Goal: Transaction & Acquisition: Purchase product/service

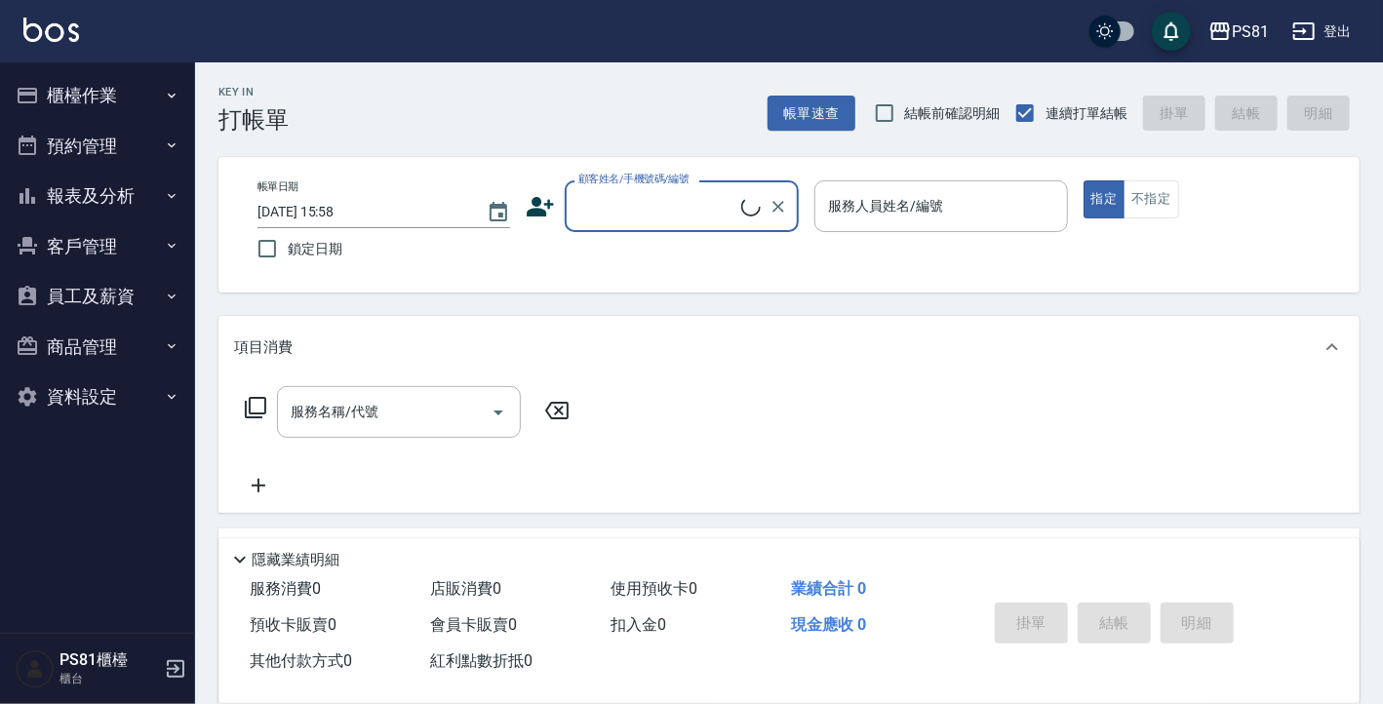
click at [70, 78] on button "櫃檯作業" at bounding box center [97, 95] width 179 height 51
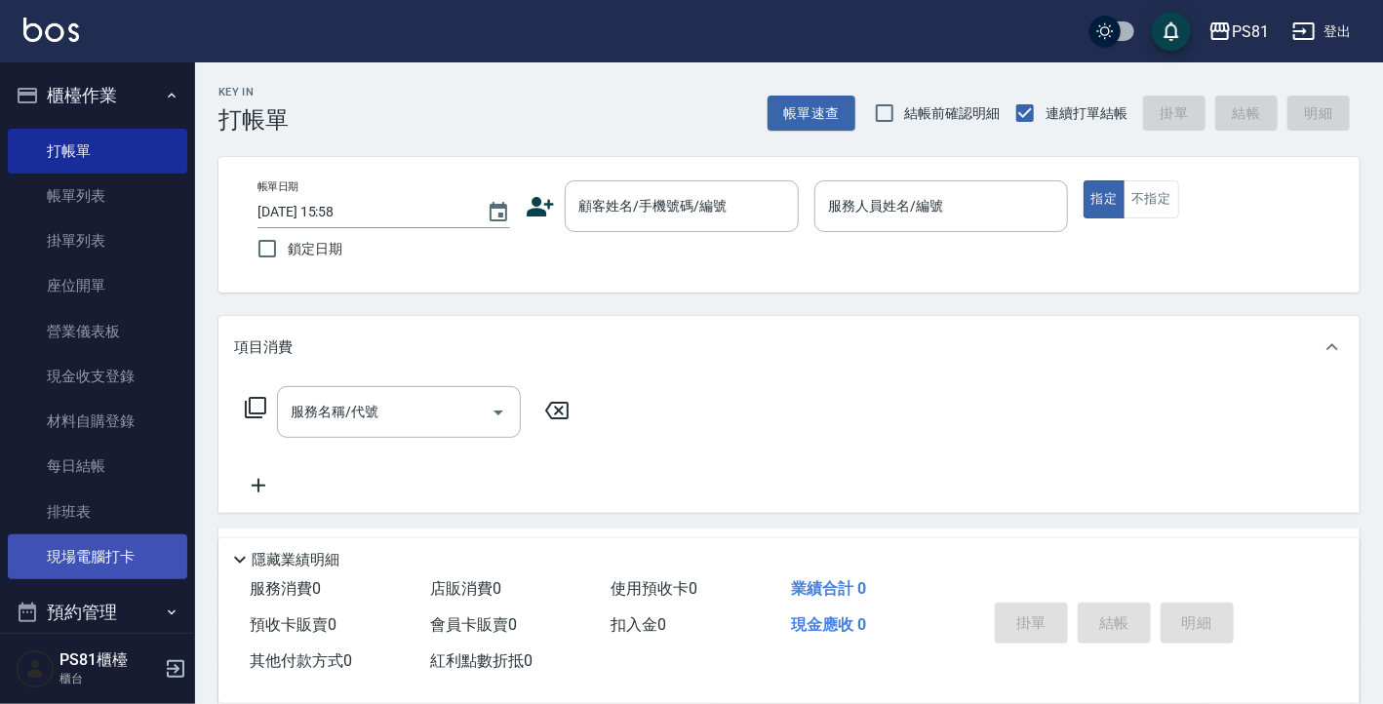
click at [74, 551] on link "現場電腦打卡" at bounding box center [97, 556] width 179 height 45
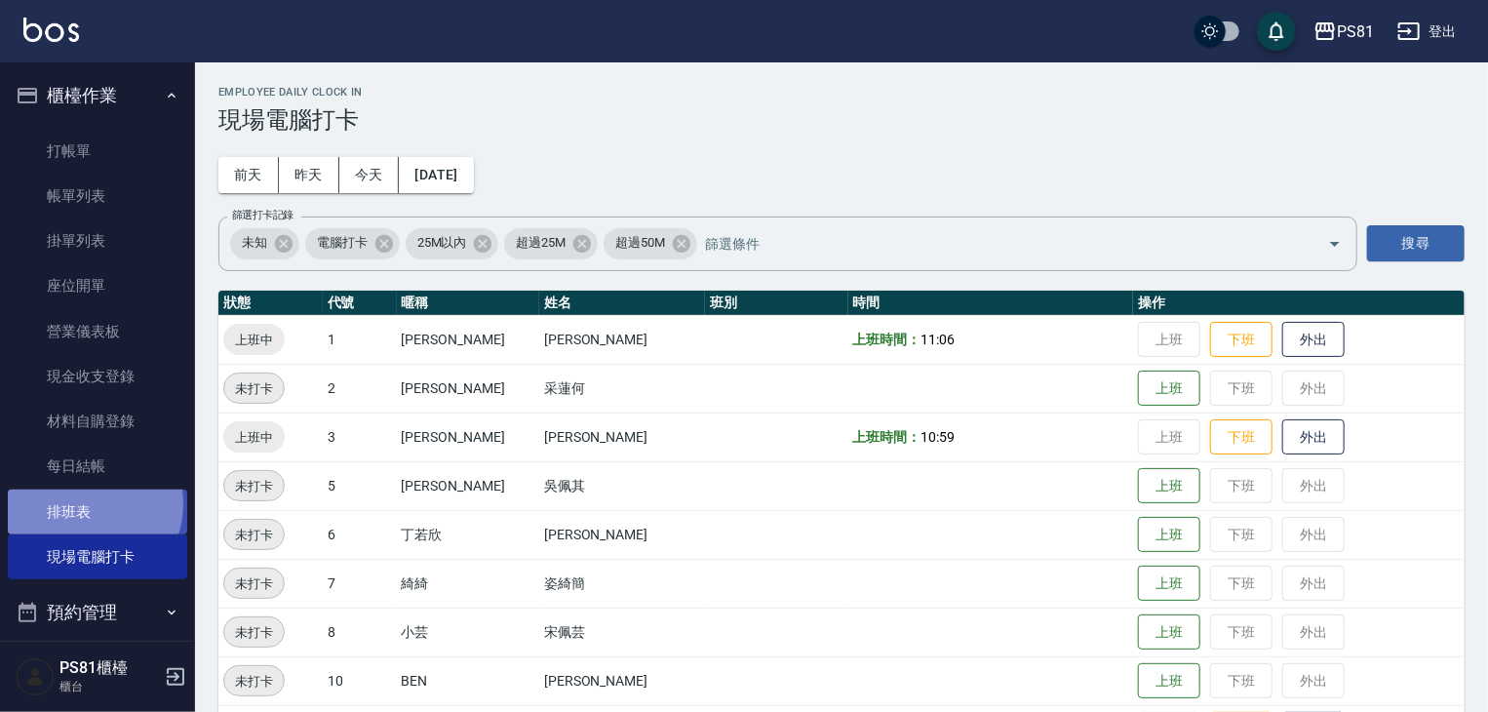
click at [80, 503] on link "排班表" at bounding box center [97, 511] width 179 height 45
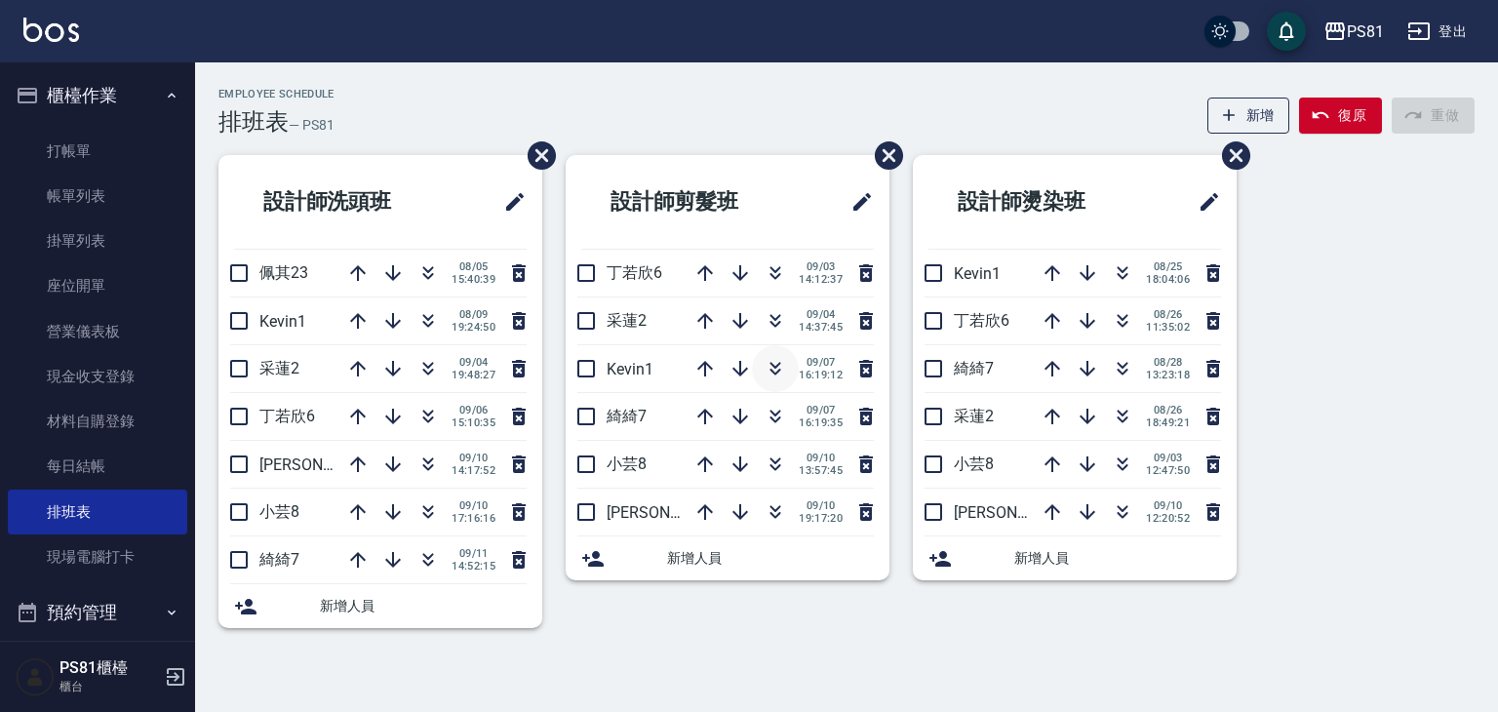
click at [773, 366] on icon "button" at bounding box center [775, 365] width 11 height 7
click at [770, 366] on icon "button" at bounding box center [774, 368] width 23 height 23
click at [85, 155] on link "打帳單" at bounding box center [97, 151] width 179 height 45
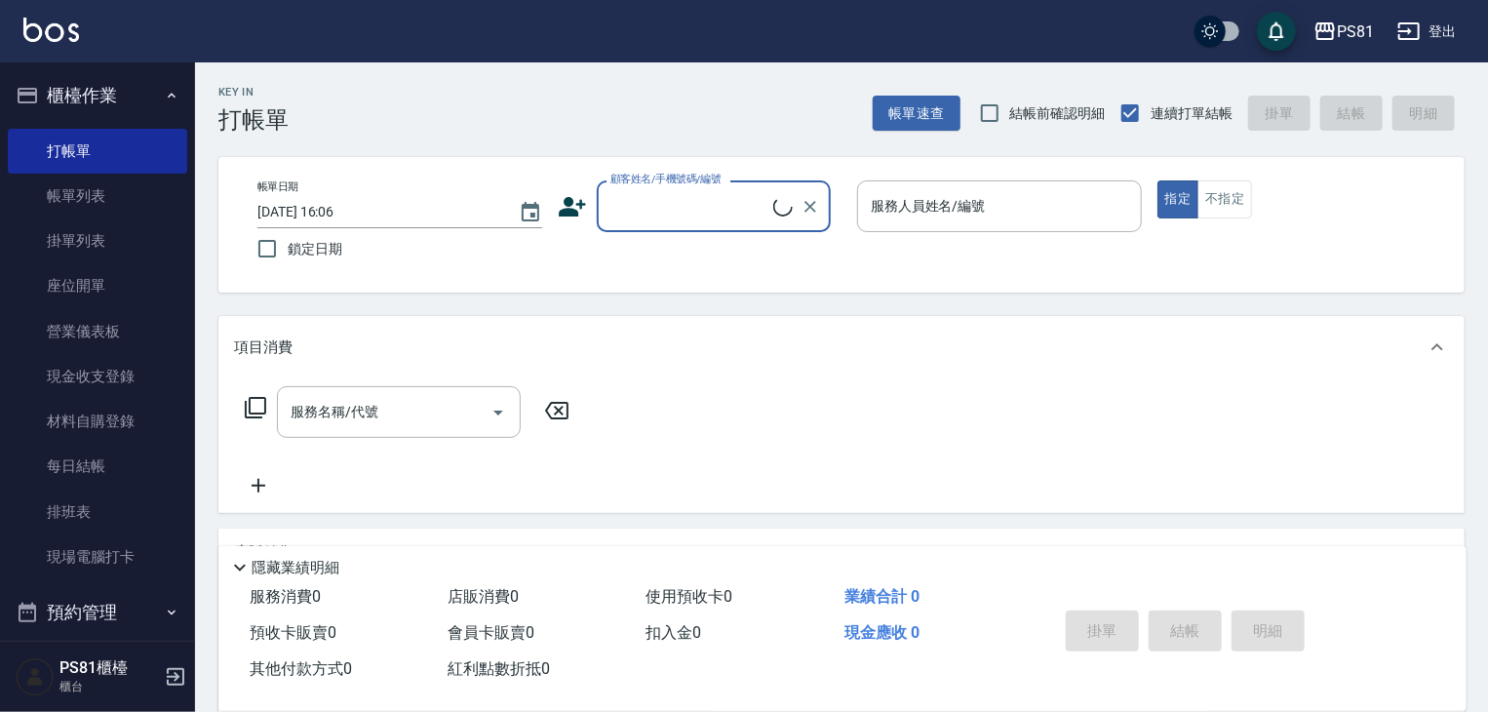
click at [664, 205] on input "顧客姓名/手機號碼/編號" at bounding box center [689, 206] width 168 height 34
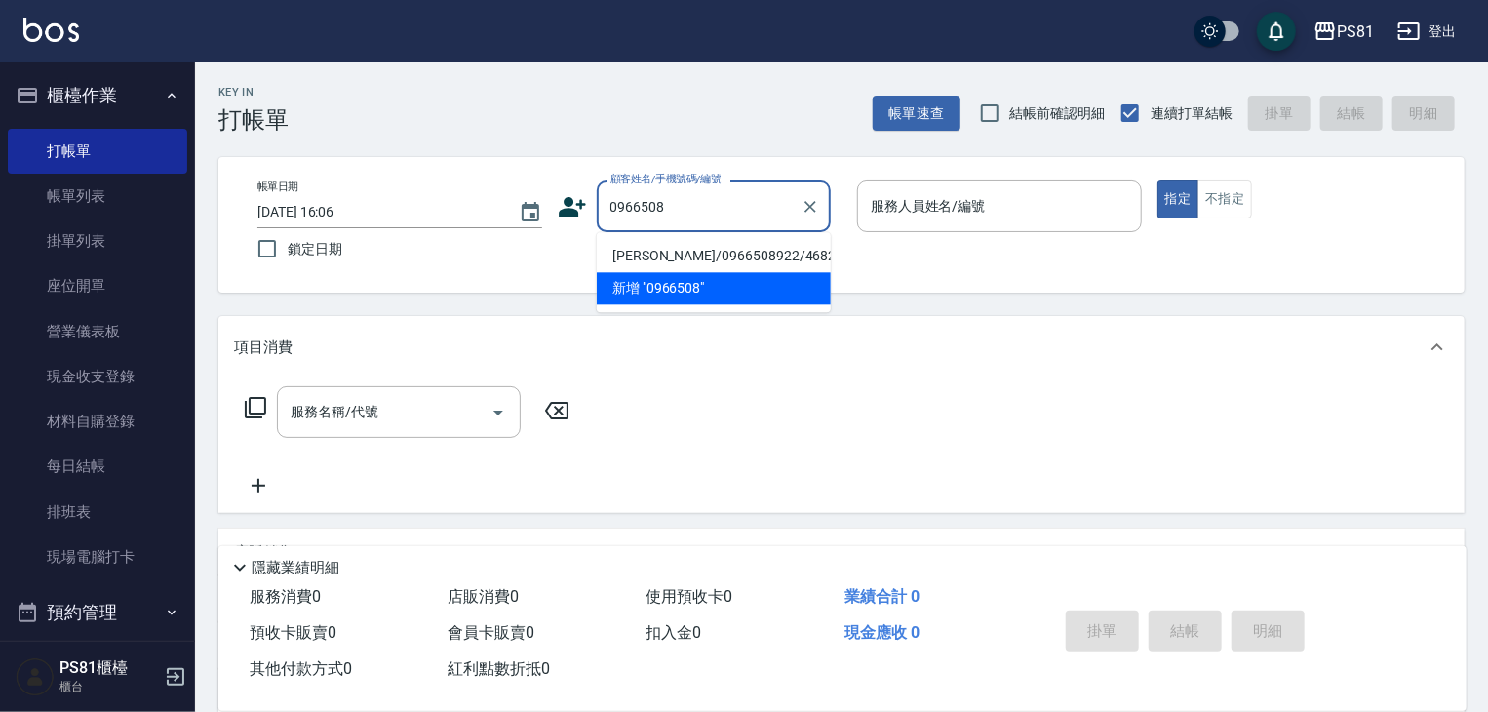
click at [679, 264] on li "梁朝麗/0966508922/4682" at bounding box center [714, 256] width 234 height 32
type input "梁朝麗/0966508922/4682"
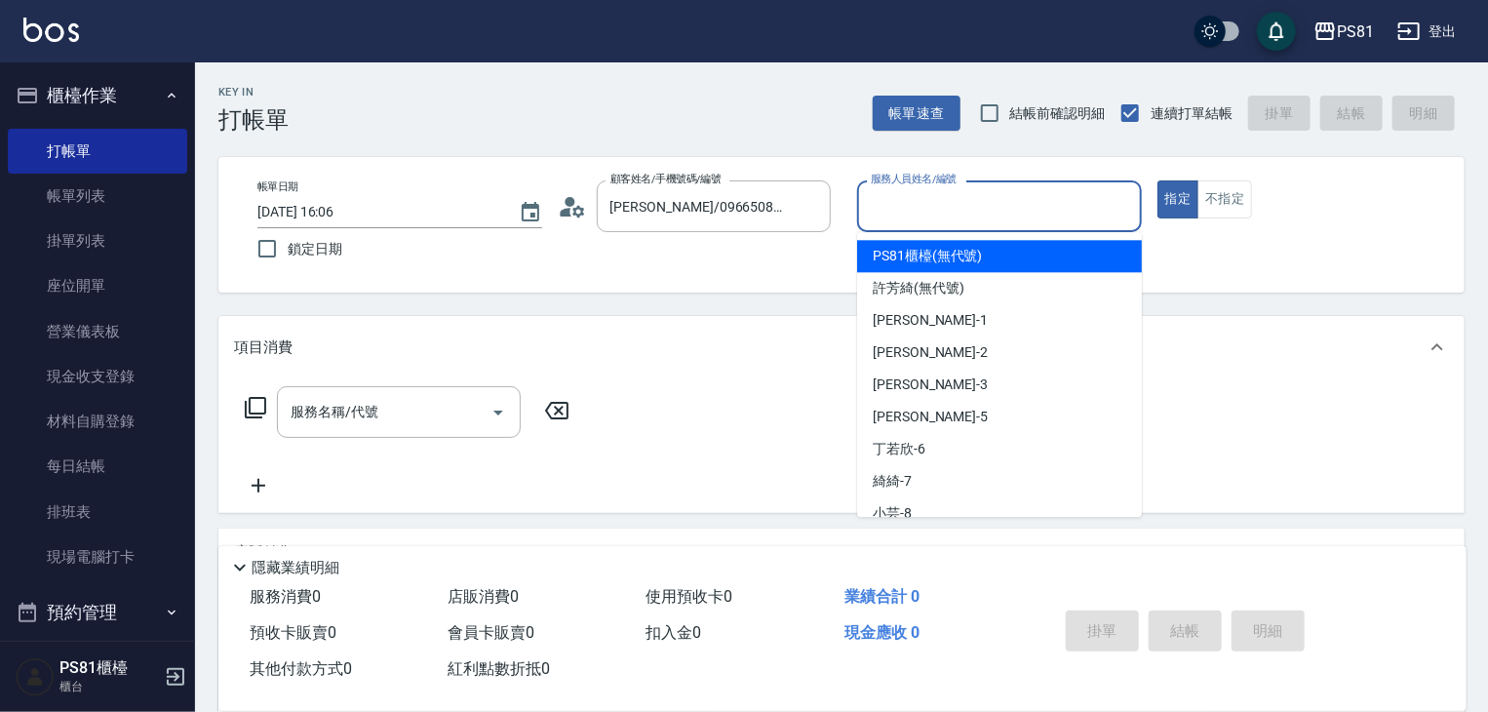
click at [983, 218] on input "服務人員姓名/編號" at bounding box center [999, 206] width 267 height 34
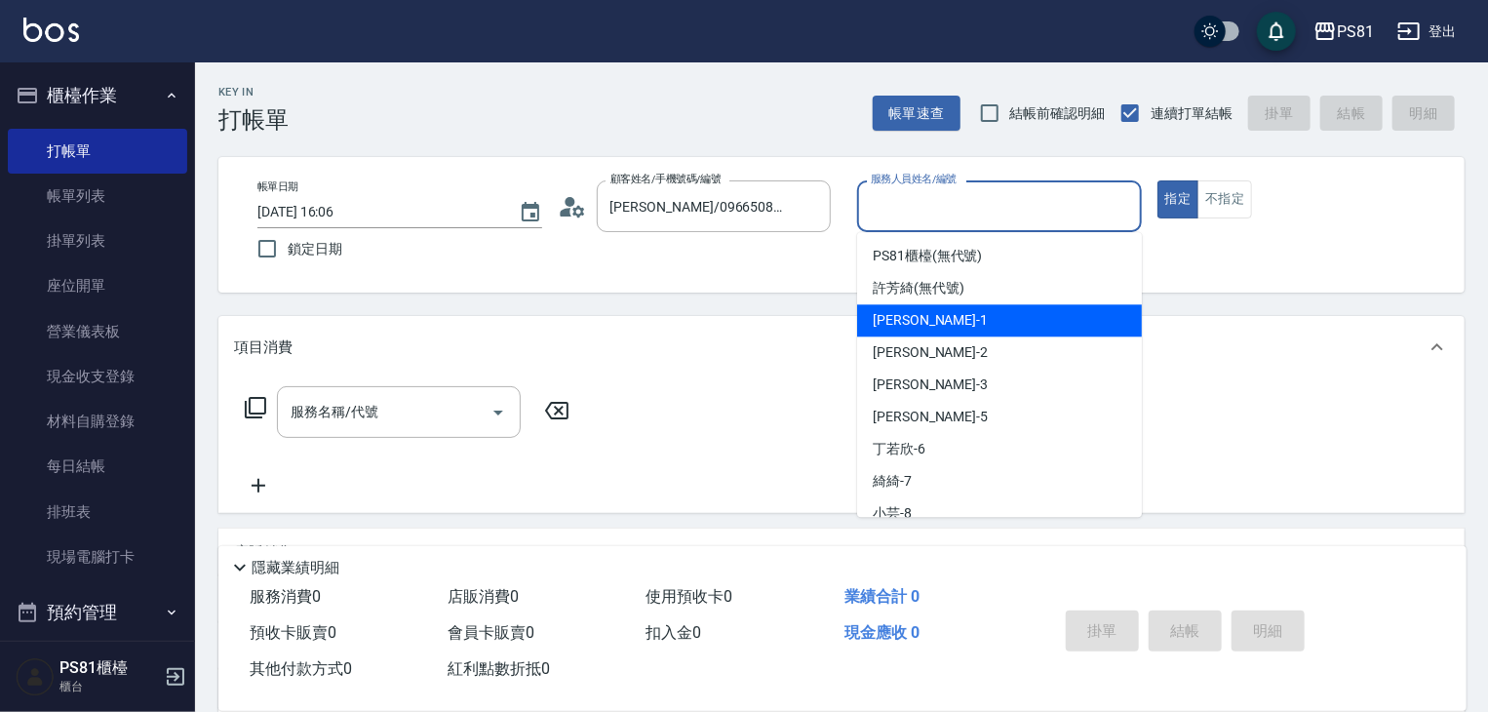
click at [564, 214] on icon at bounding box center [566, 212] width 12 height 9
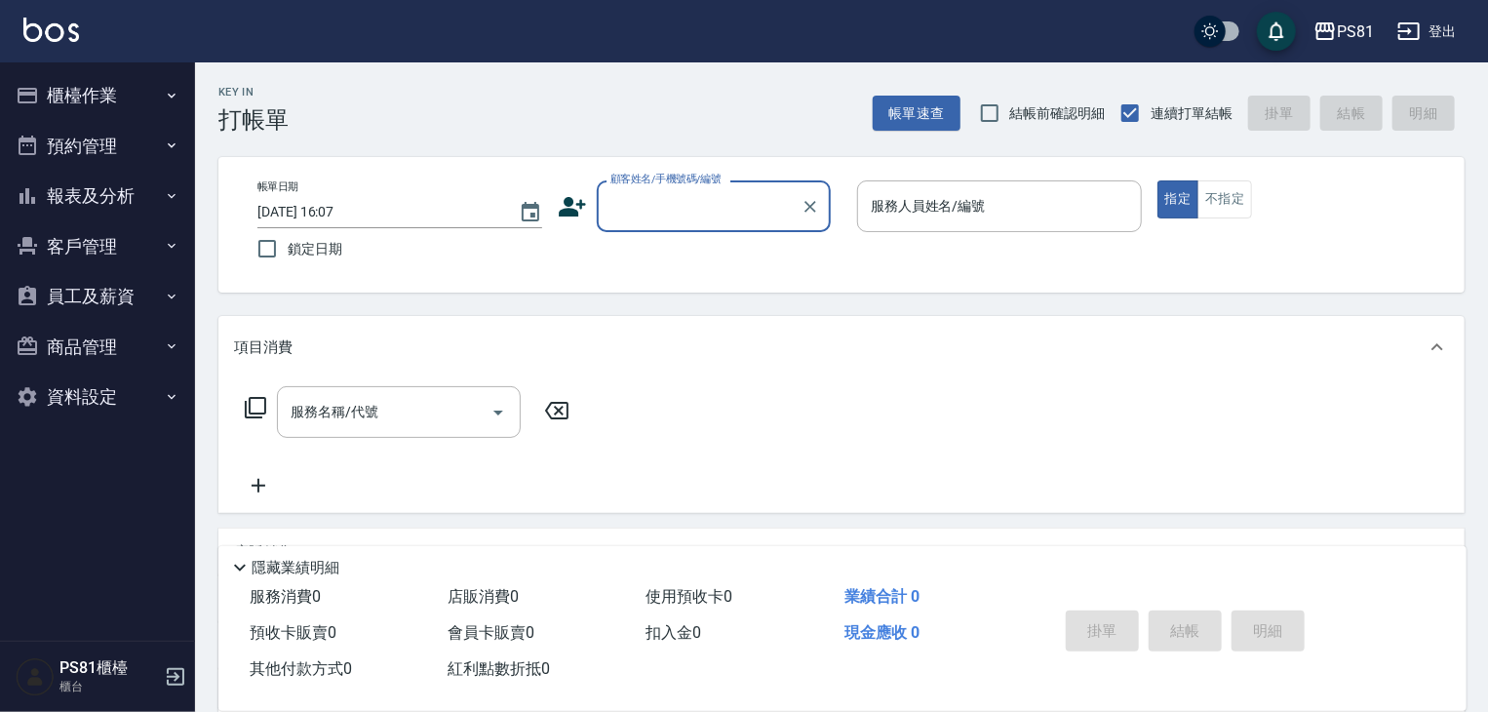
click at [138, 309] on button "員工及薪資" at bounding box center [97, 296] width 179 height 51
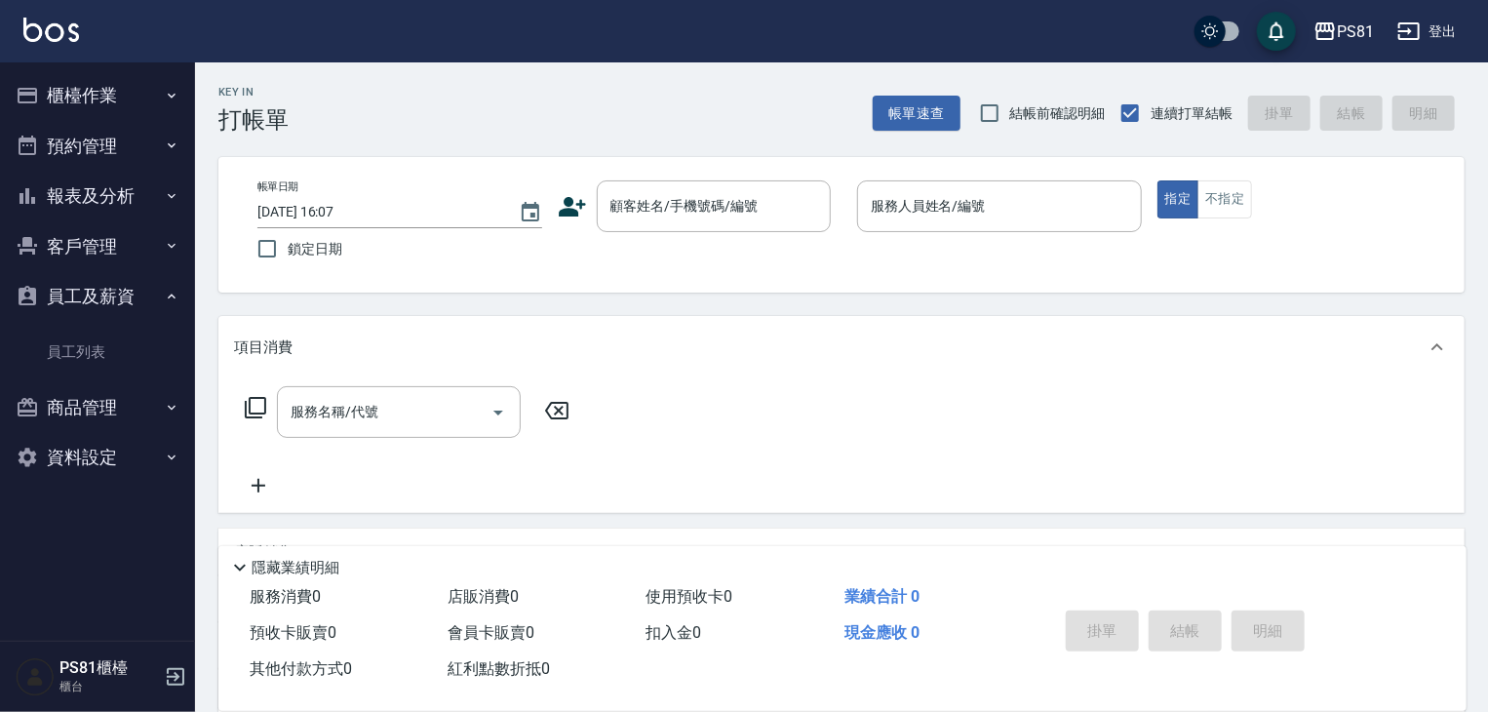
click at [137, 253] on button "客戶管理" at bounding box center [97, 246] width 179 height 51
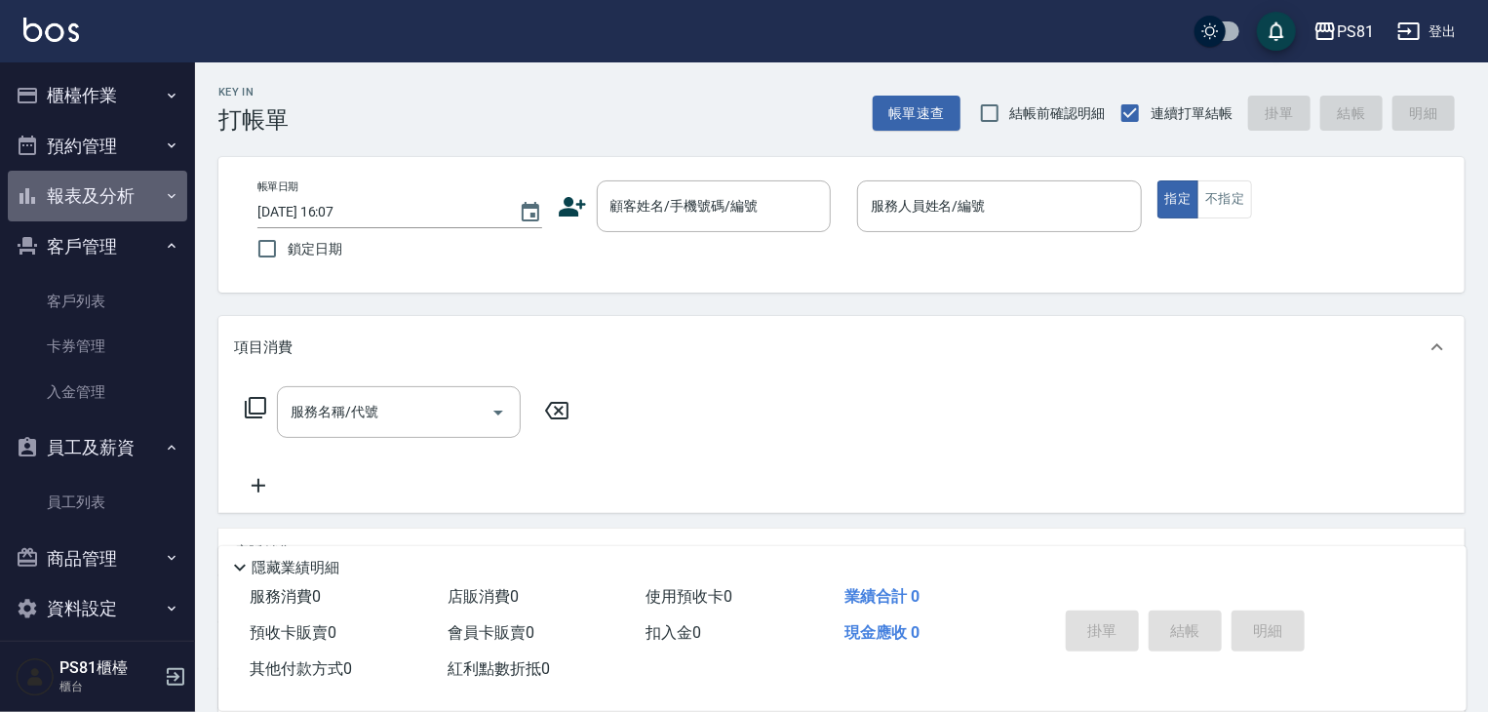
click at [145, 194] on button "報表及分析" at bounding box center [97, 196] width 179 height 51
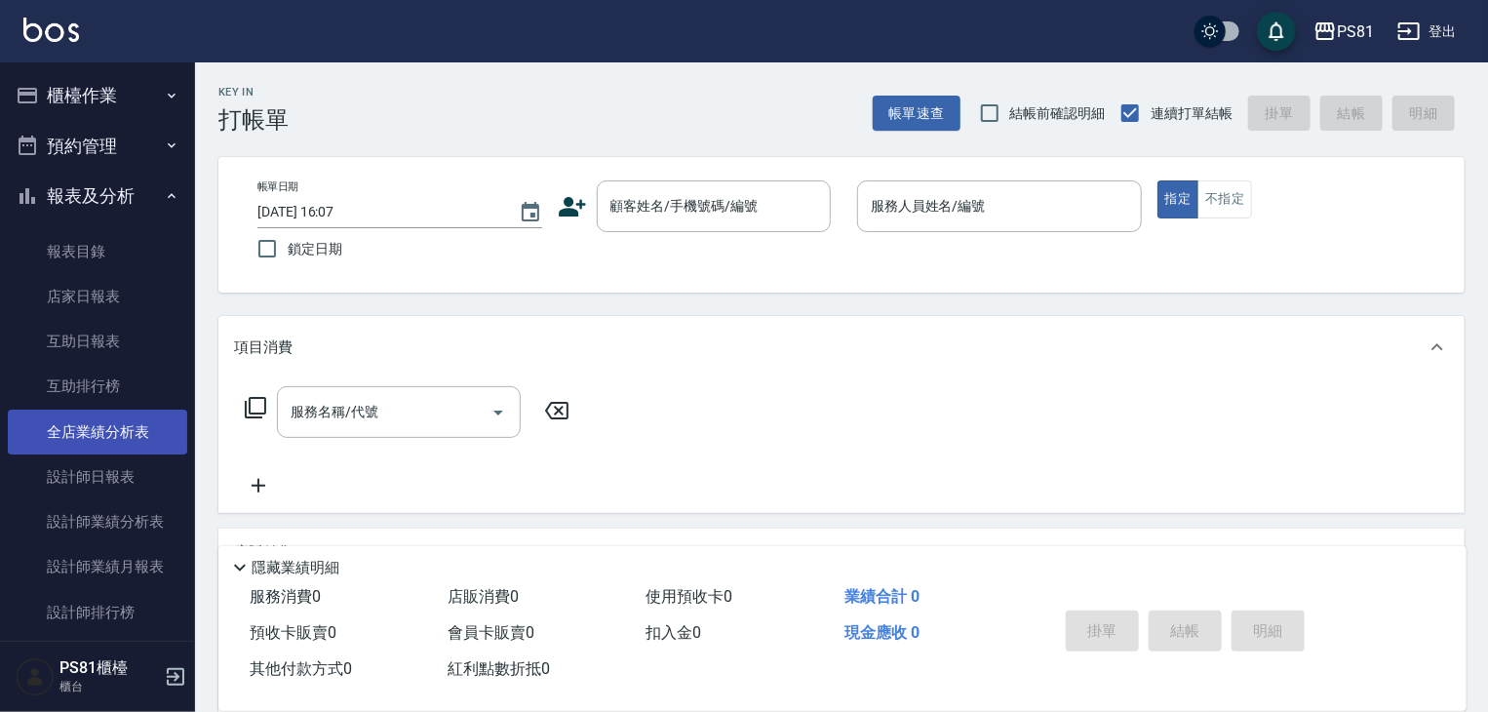
drag, startPoint x: 132, startPoint y: 430, endPoint x: 156, endPoint y: 443, distance: 27.5
click at [133, 429] on link "全店業績分析表" at bounding box center [97, 432] width 179 height 45
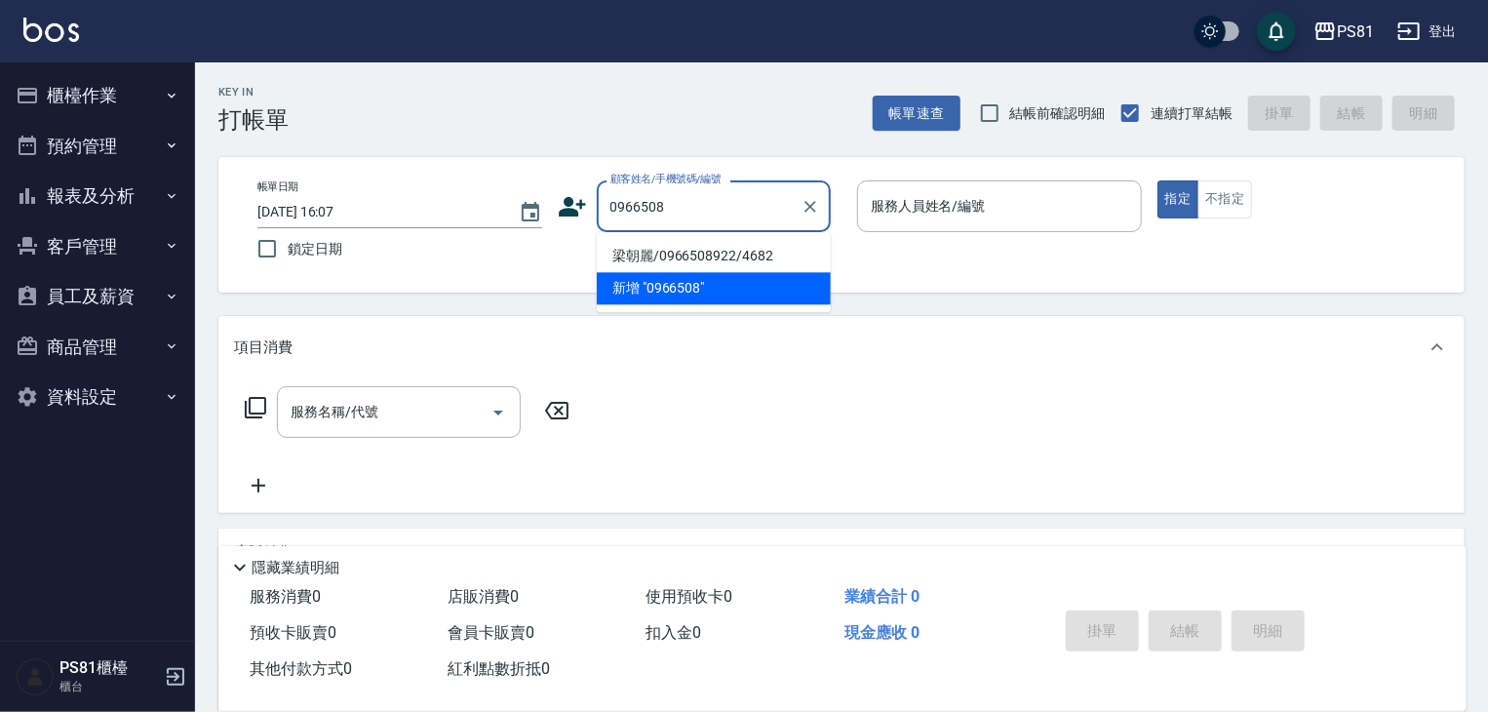
click at [705, 251] on li "梁朝麗/0966508922/4682" at bounding box center [714, 256] width 234 height 32
type input "梁朝麗/0966508922/4682"
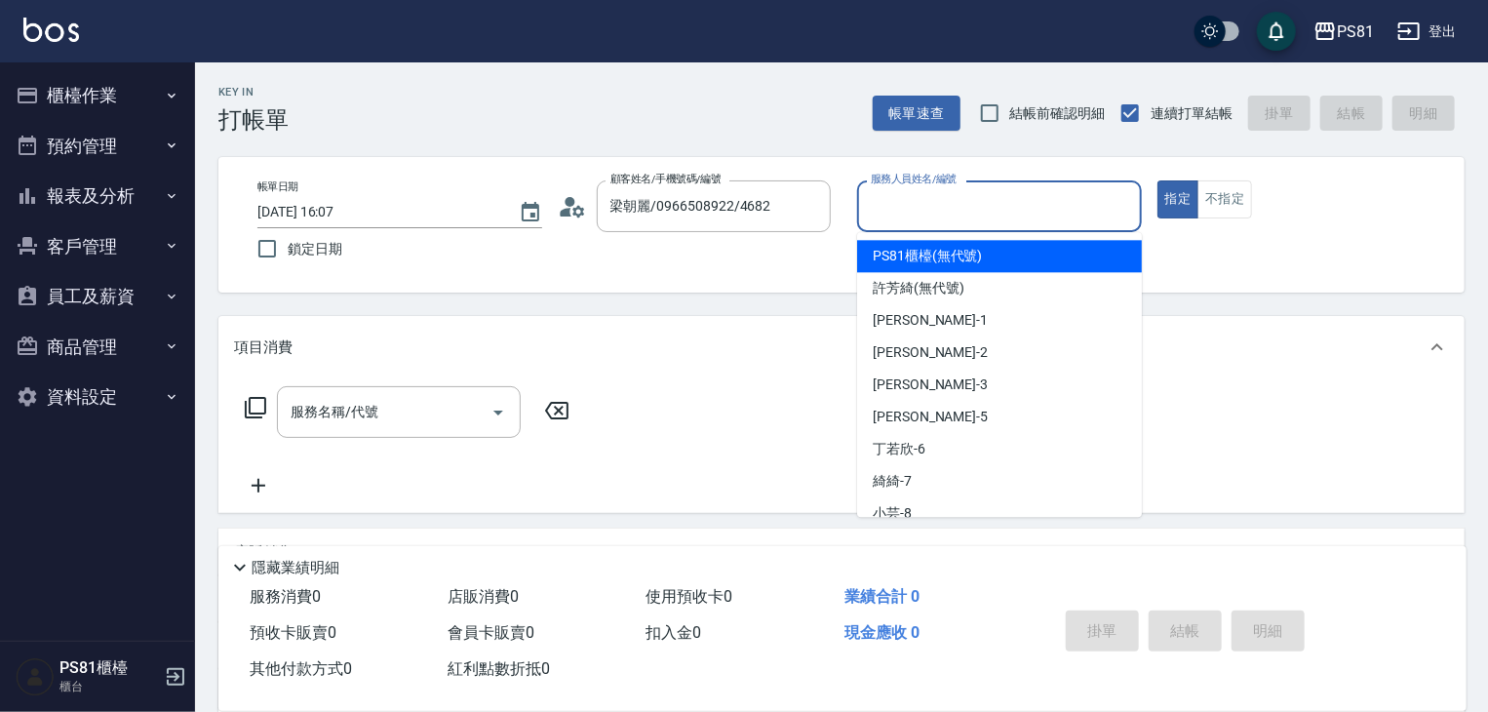
click at [917, 196] on input "服務人員姓名/編號" at bounding box center [999, 206] width 267 height 34
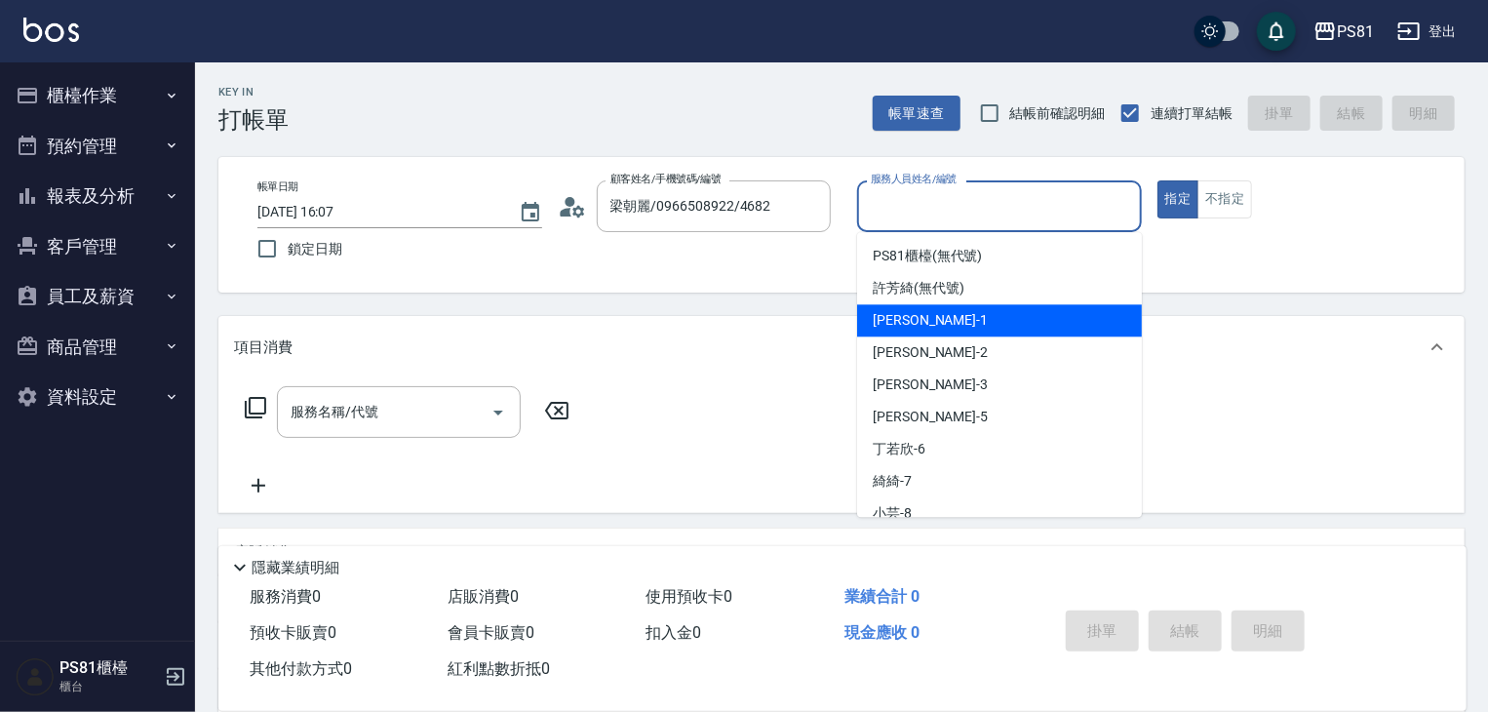
click at [930, 333] on div "[PERSON_NAME] -1" at bounding box center [999, 320] width 285 height 32
type input "[PERSON_NAME]-1"
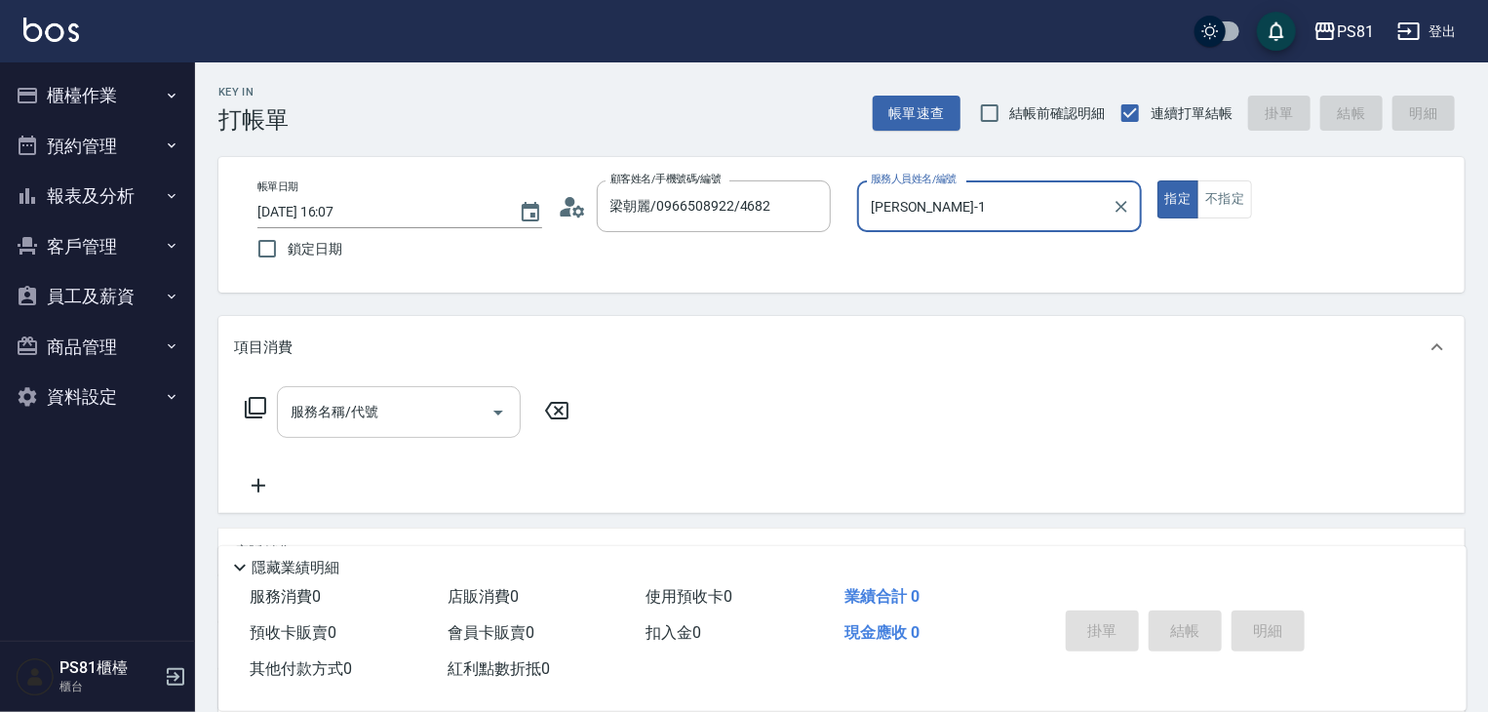
click at [401, 414] on input "服務名稱/代號" at bounding box center [384, 412] width 197 height 34
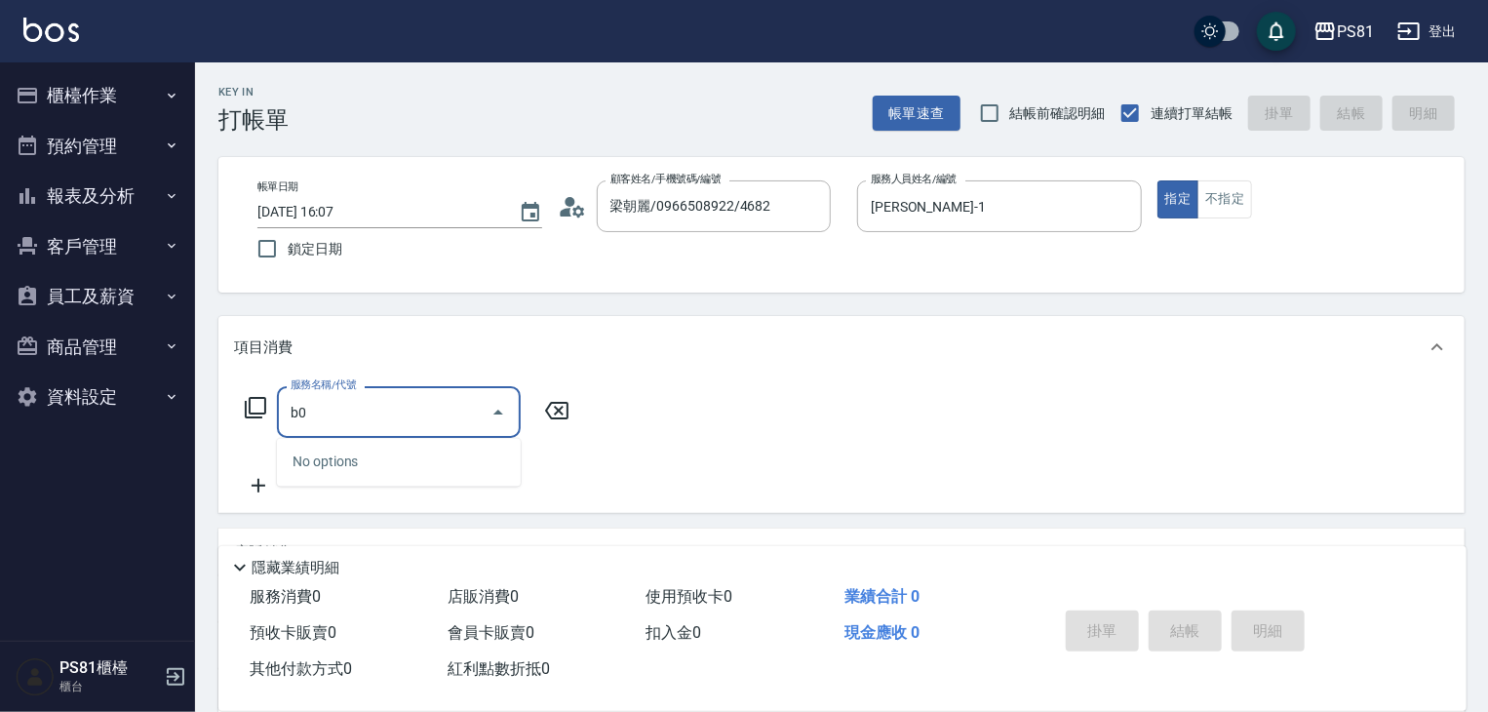
type input "b"
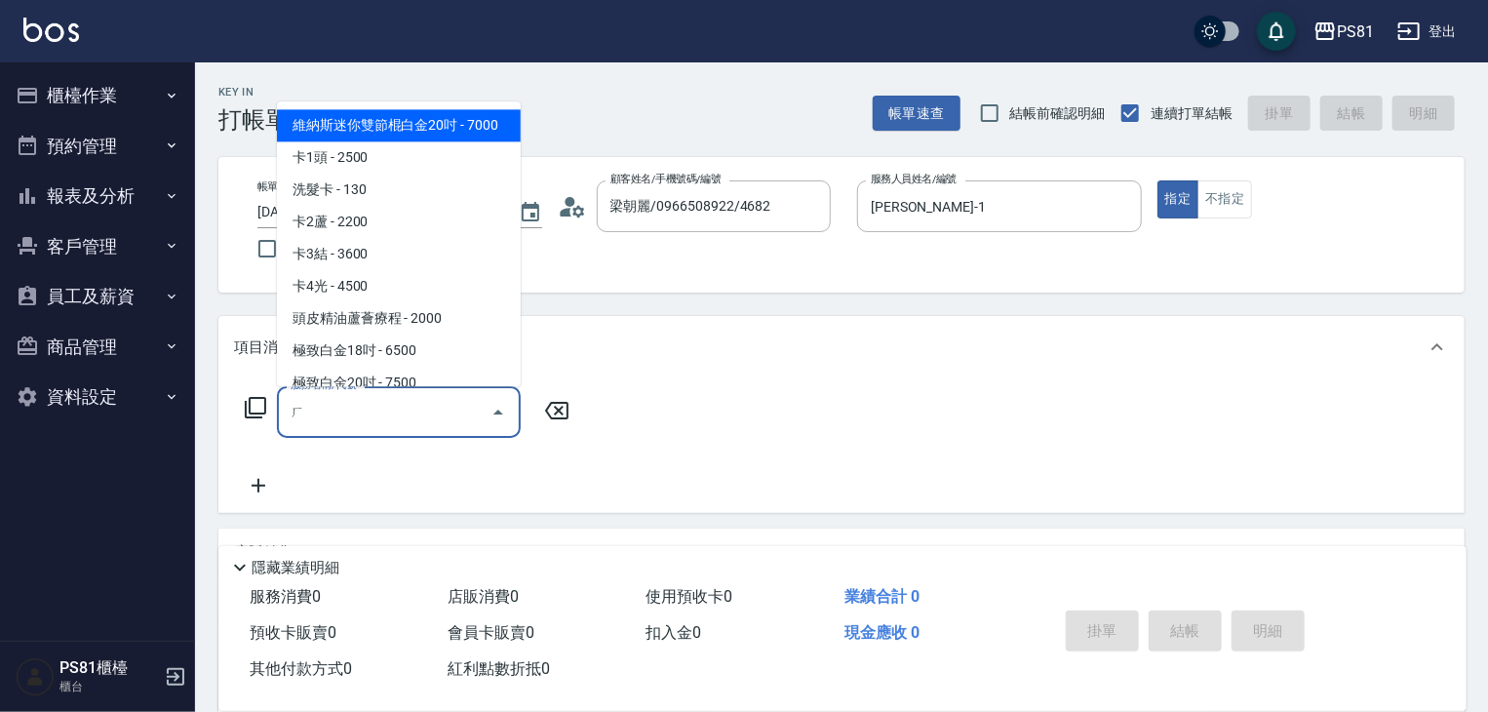
type input "ㄑ"
click at [381, 258] on span "旗艦染髮 - 2500" at bounding box center [399, 254] width 244 height 32
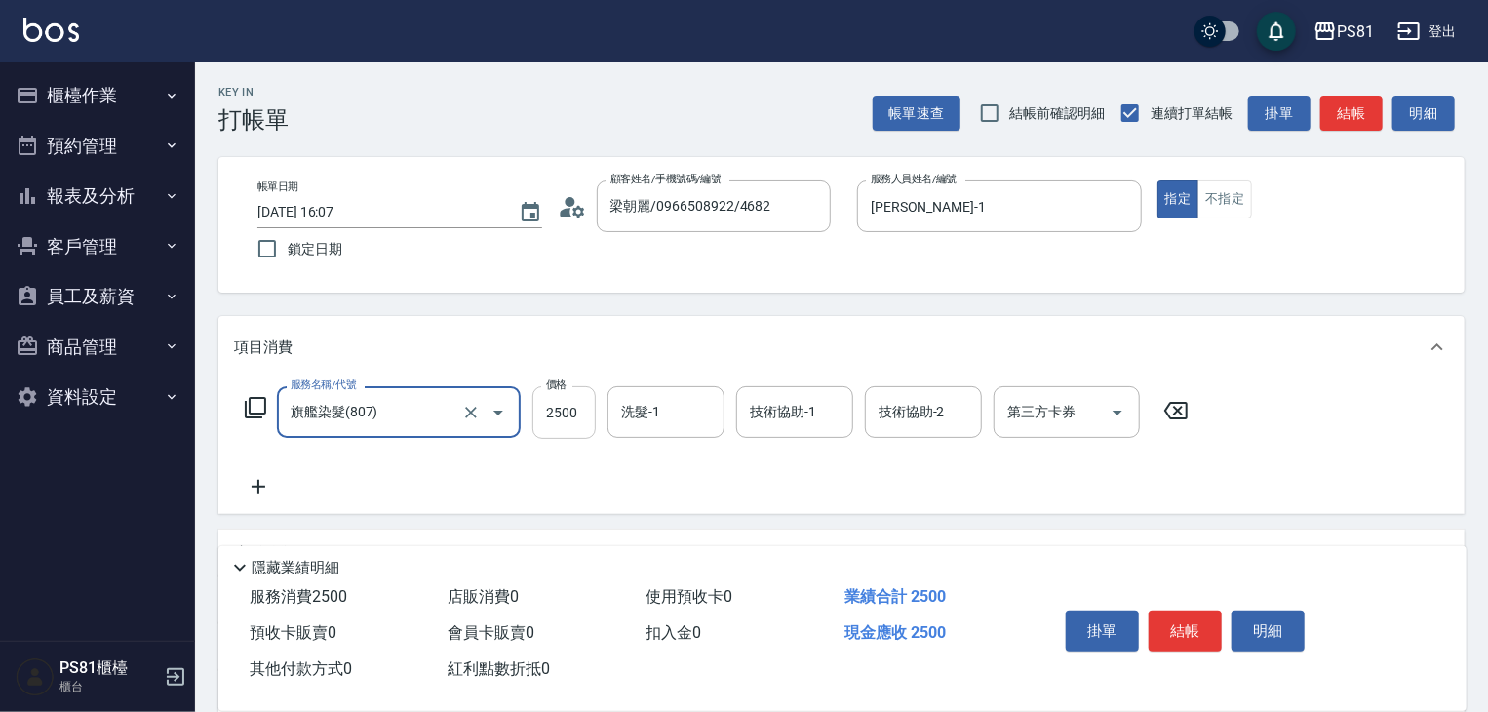
type input "旗艦染髮(807)"
click at [566, 434] on input "2500" at bounding box center [563, 412] width 63 height 53
type input "1880"
click at [246, 479] on icon at bounding box center [258, 486] width 49 height 23
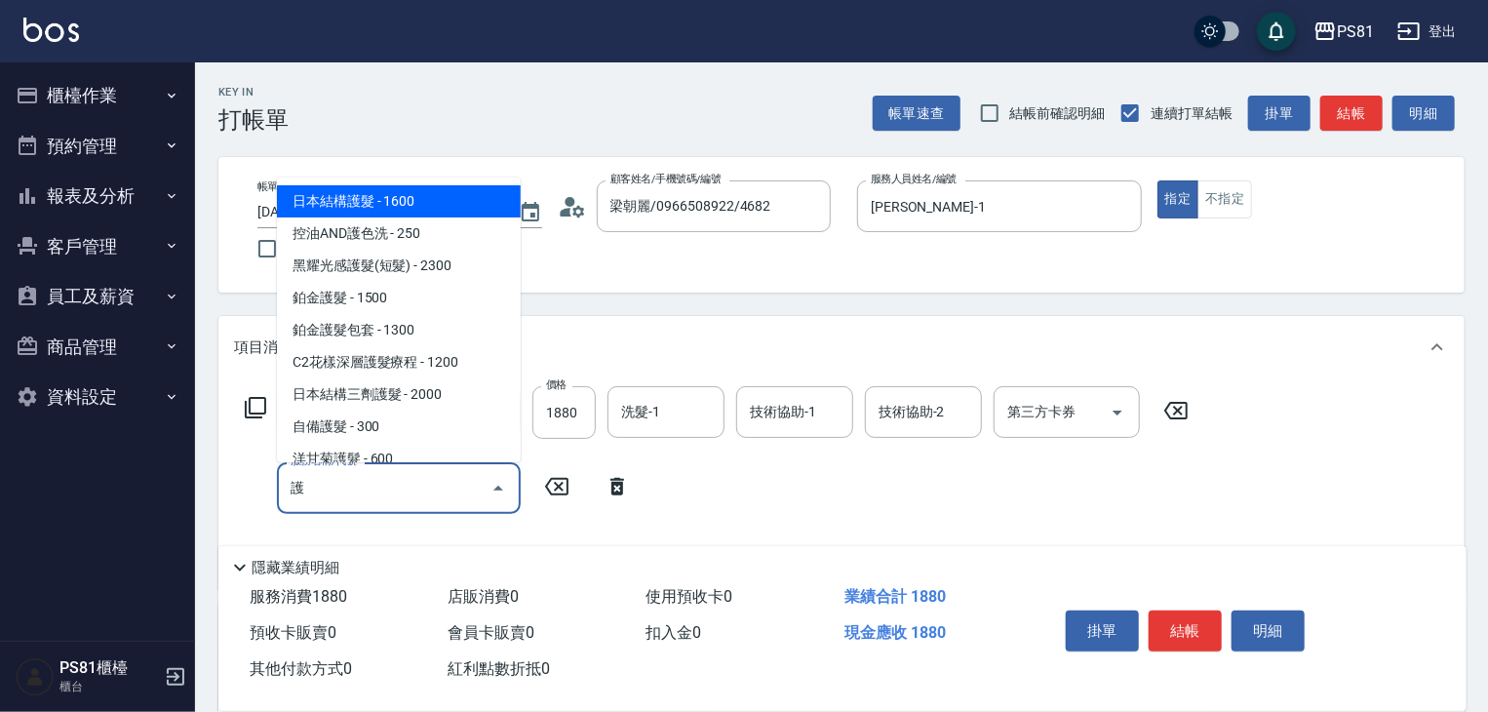
click at [374, 192] on span "日本結構護髮 - 1600" at bounding box center [399, 201] width 244 height 32
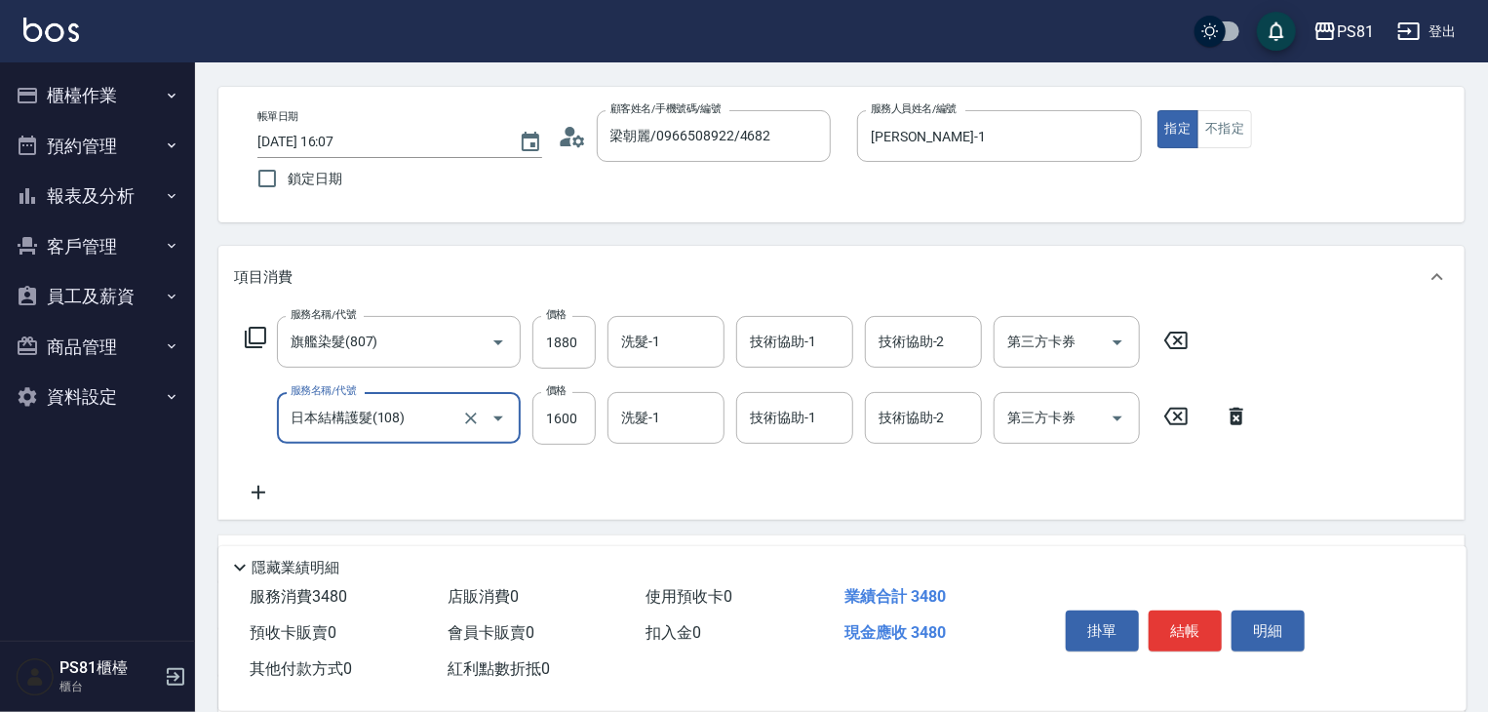
scroll to position [293, 0]
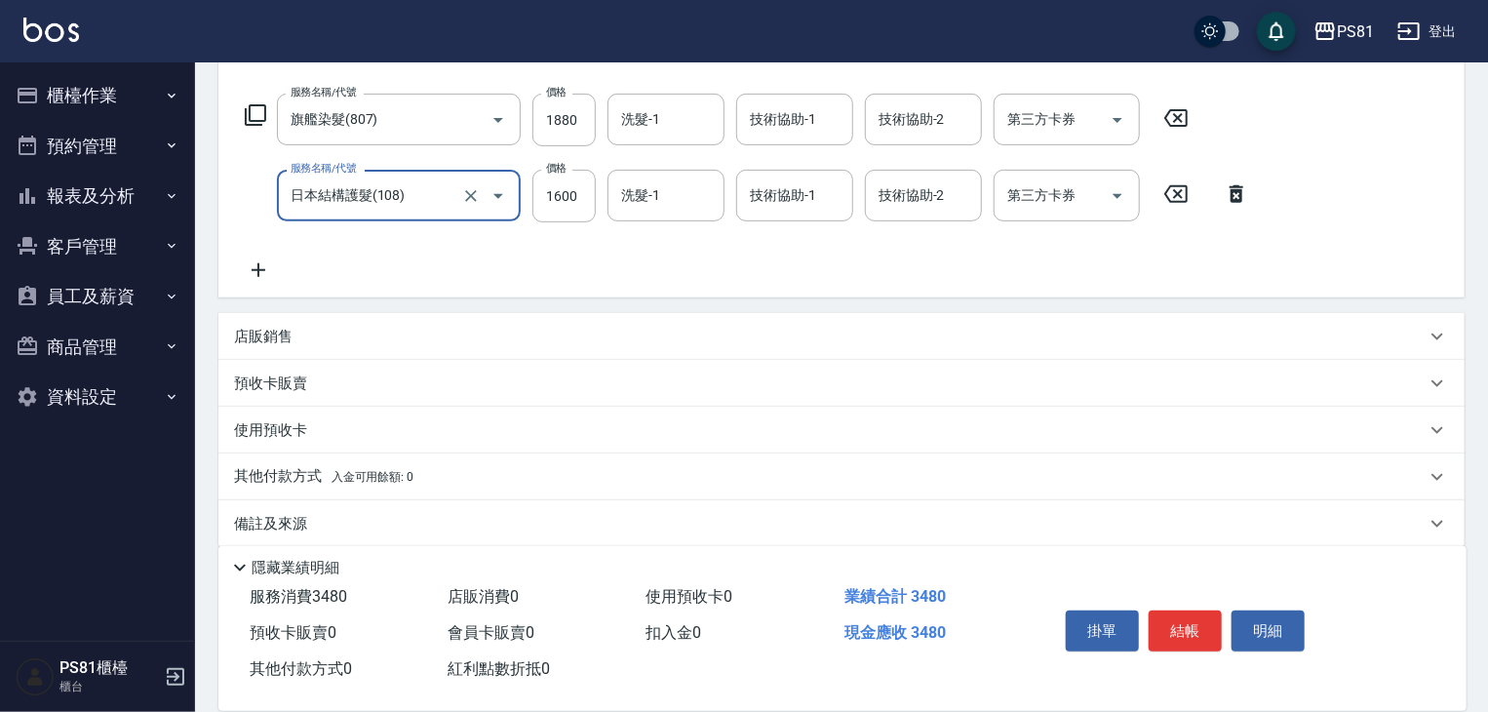
type input "日本結構護髮(108)"
click at [273, 342] on p "店販銷售" at bounding box center [263, 337] width 59 height 20
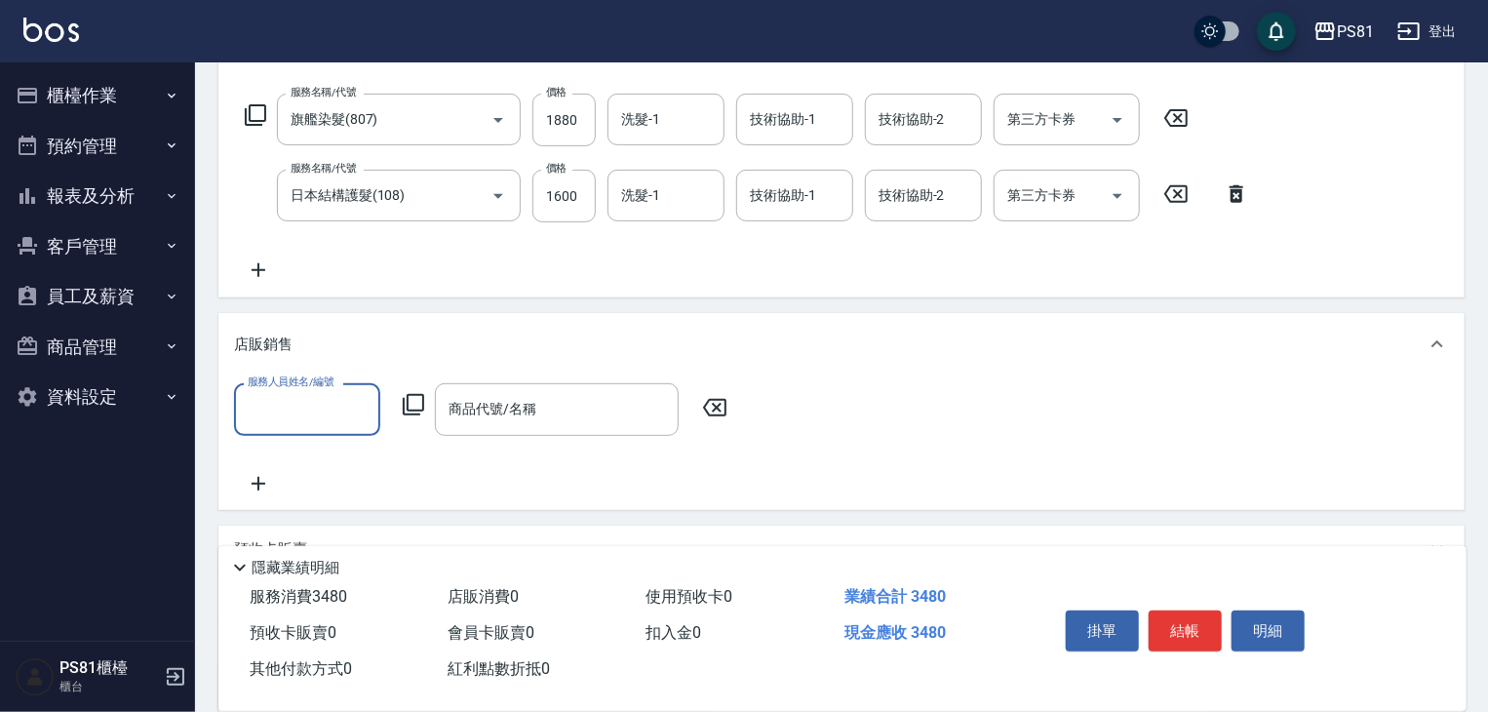
scroll to position [0, 0]
click at [321, 417] on input "服務人員姓名/編號" at bounding box center [307, 409] width 129 height 34
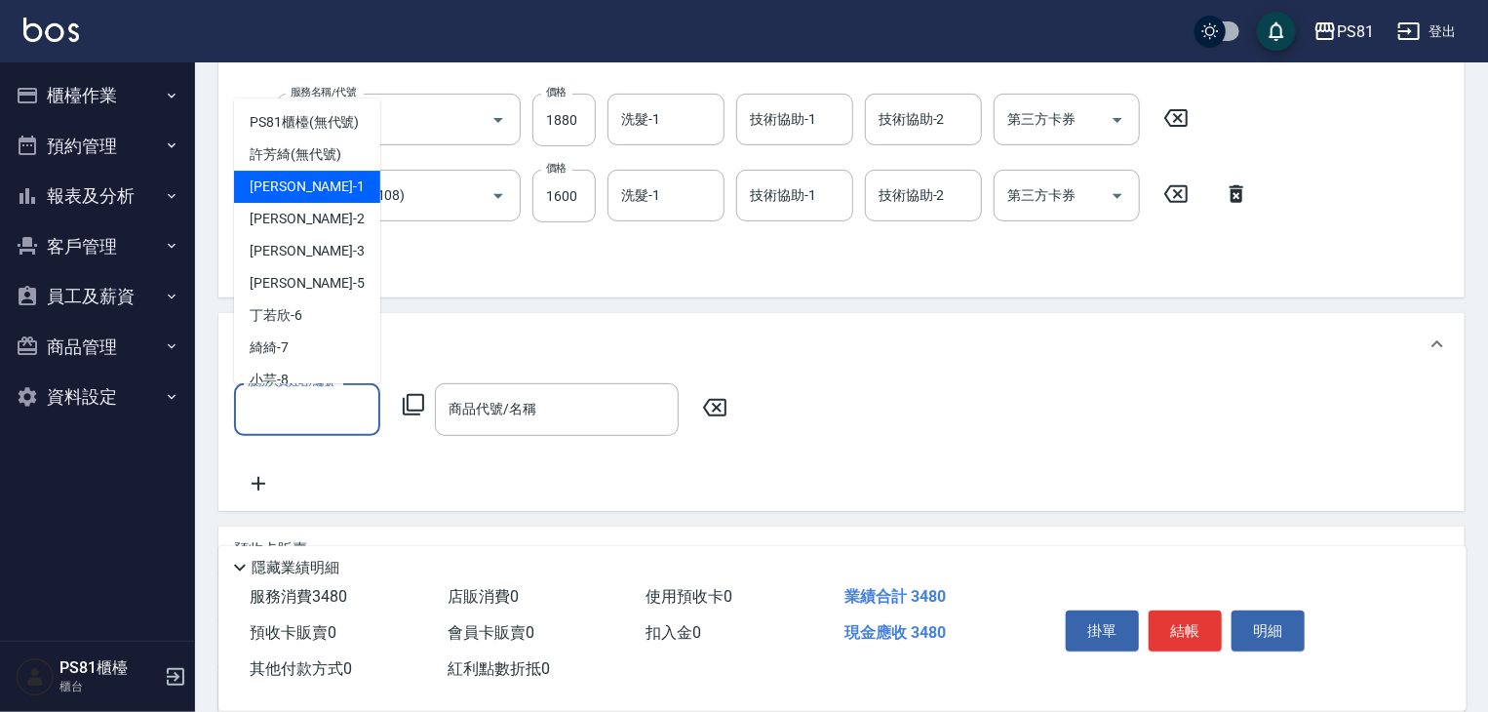
click at [304, 194] on div "[PERSON_NAME] -1" at bounding box center [307, 187] width 146 height 32
type input "[PERSON_NAME]-1"
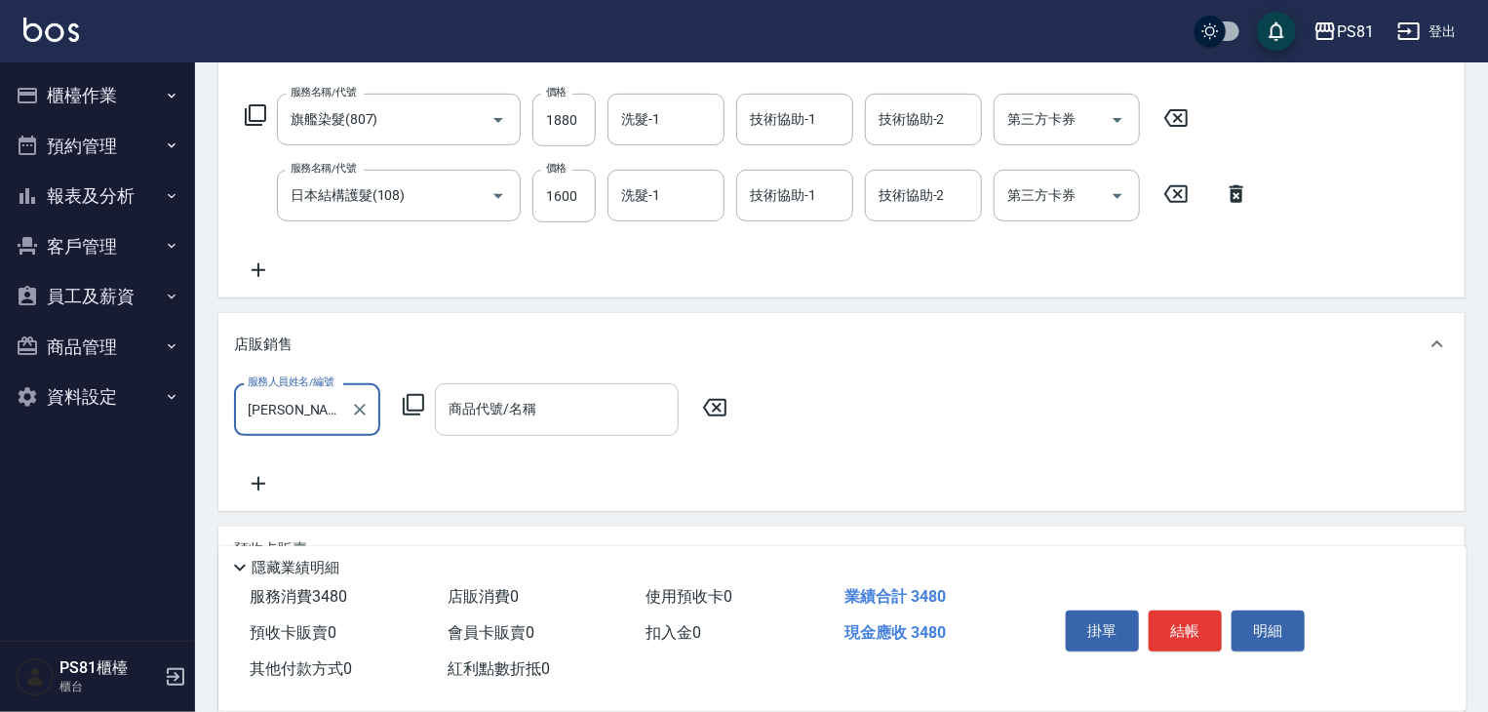
click at [532, 412] on input "商品代號/名稱" at bounding box center [557, 409] width 226 height 34
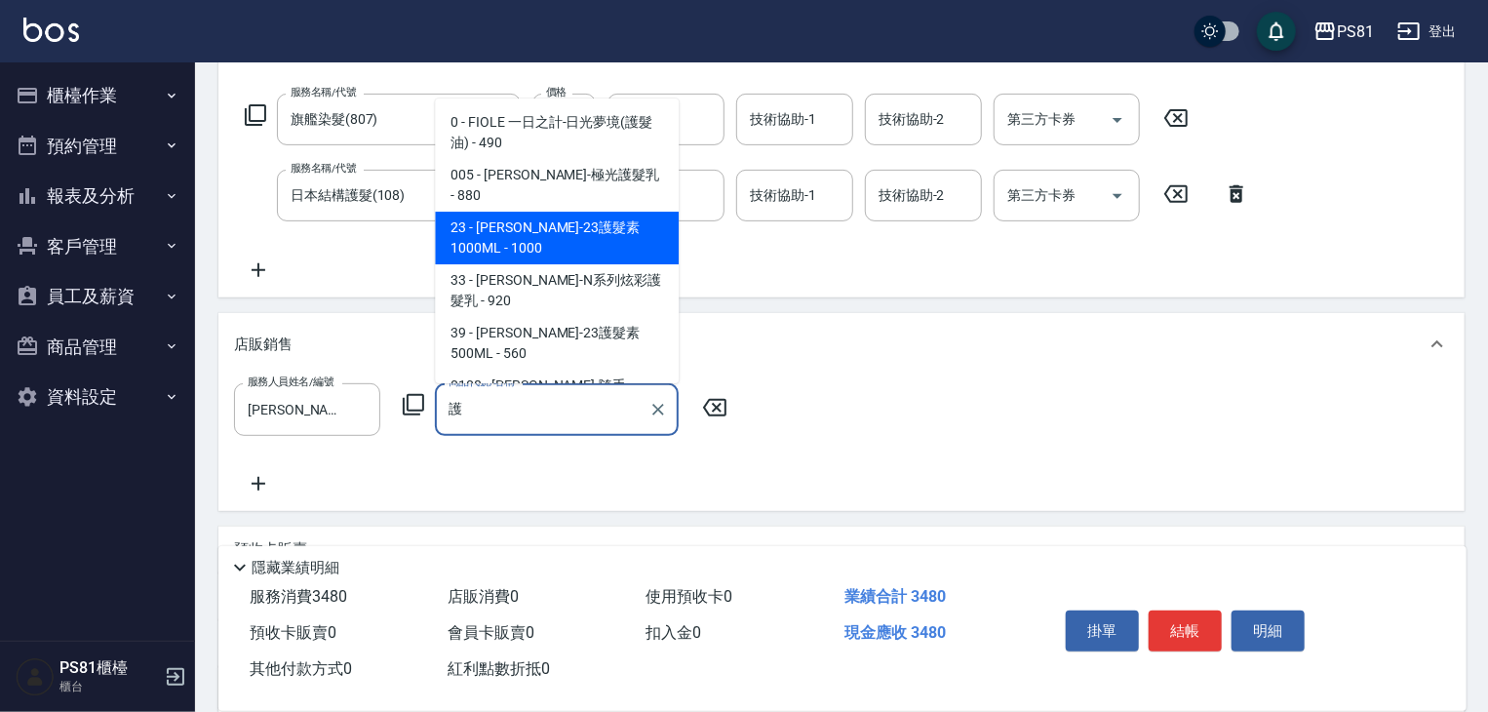
click at [610, 216] on span "23 - [PERSON_NAME]-23護髮素1000ML - 1000" at bounding box center [557, 238] width 244 height 53
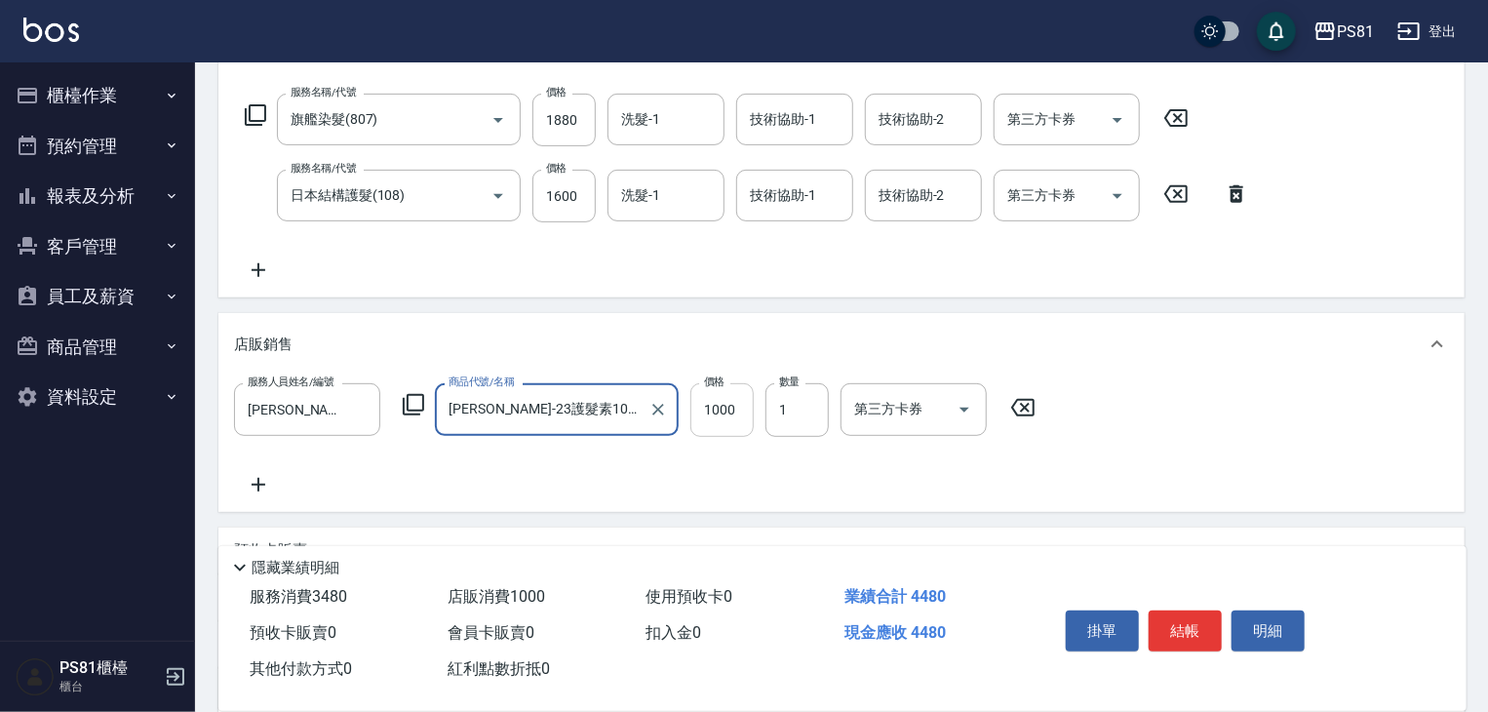
type input "[PERSON_NAME]-23護髮素1000ML"
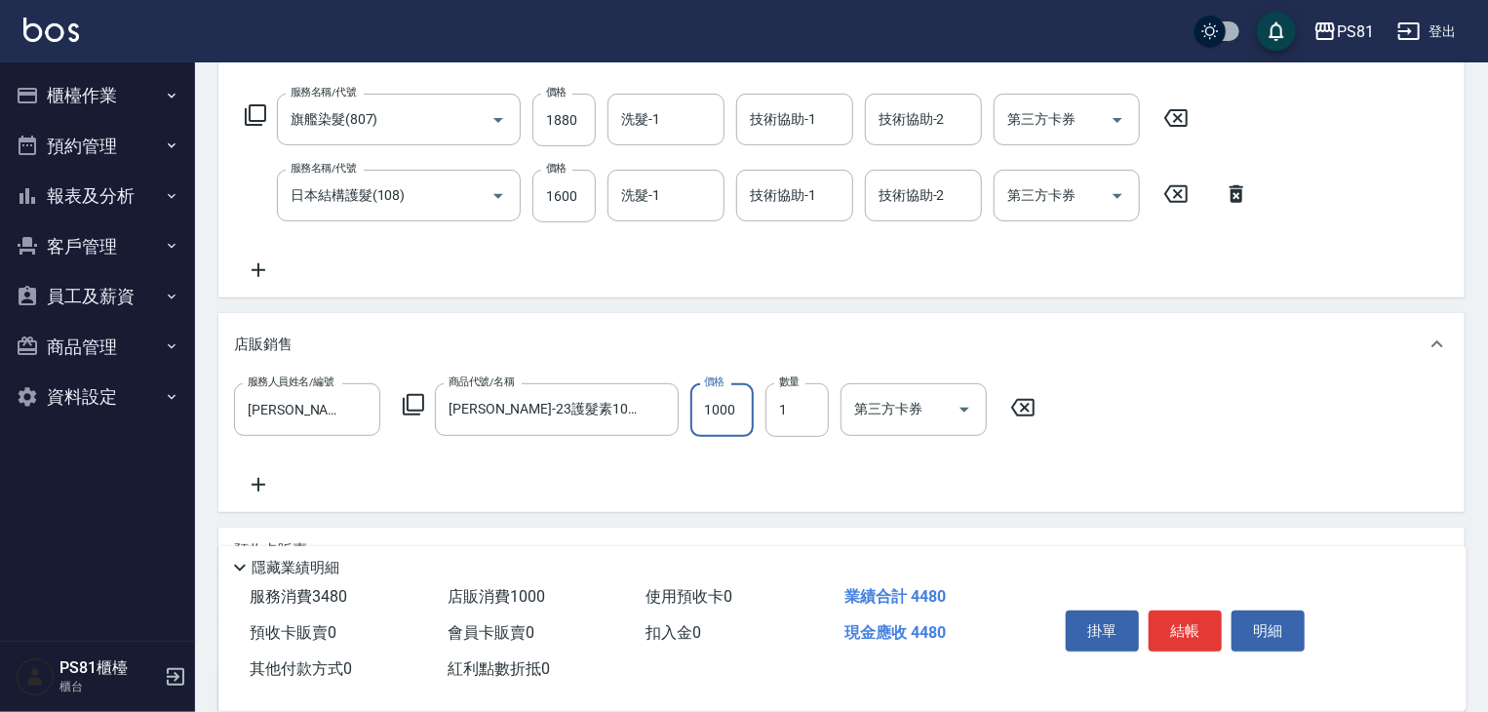
click at [715, 431] on input "1000" at bounding box center [721, 409] width 63 height 53
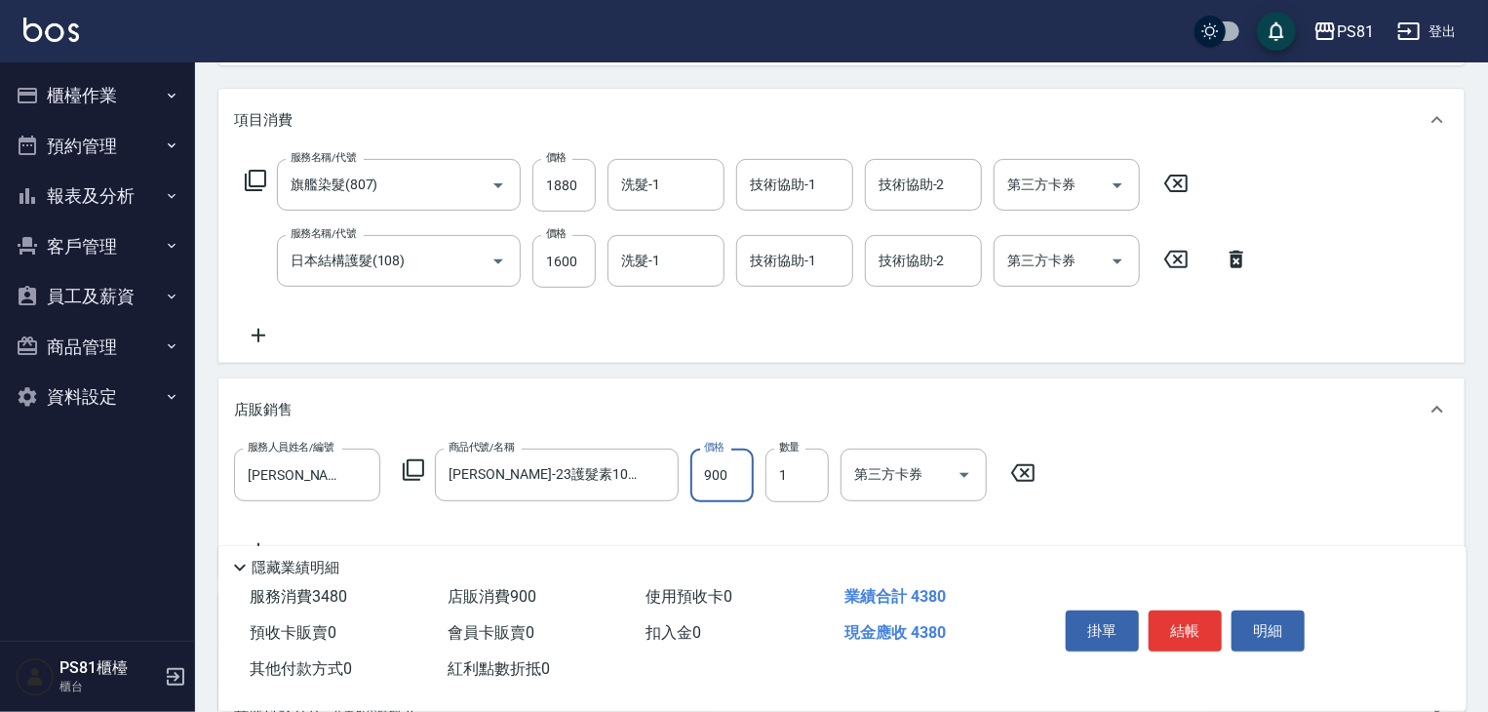
scroll to position [390, 0]
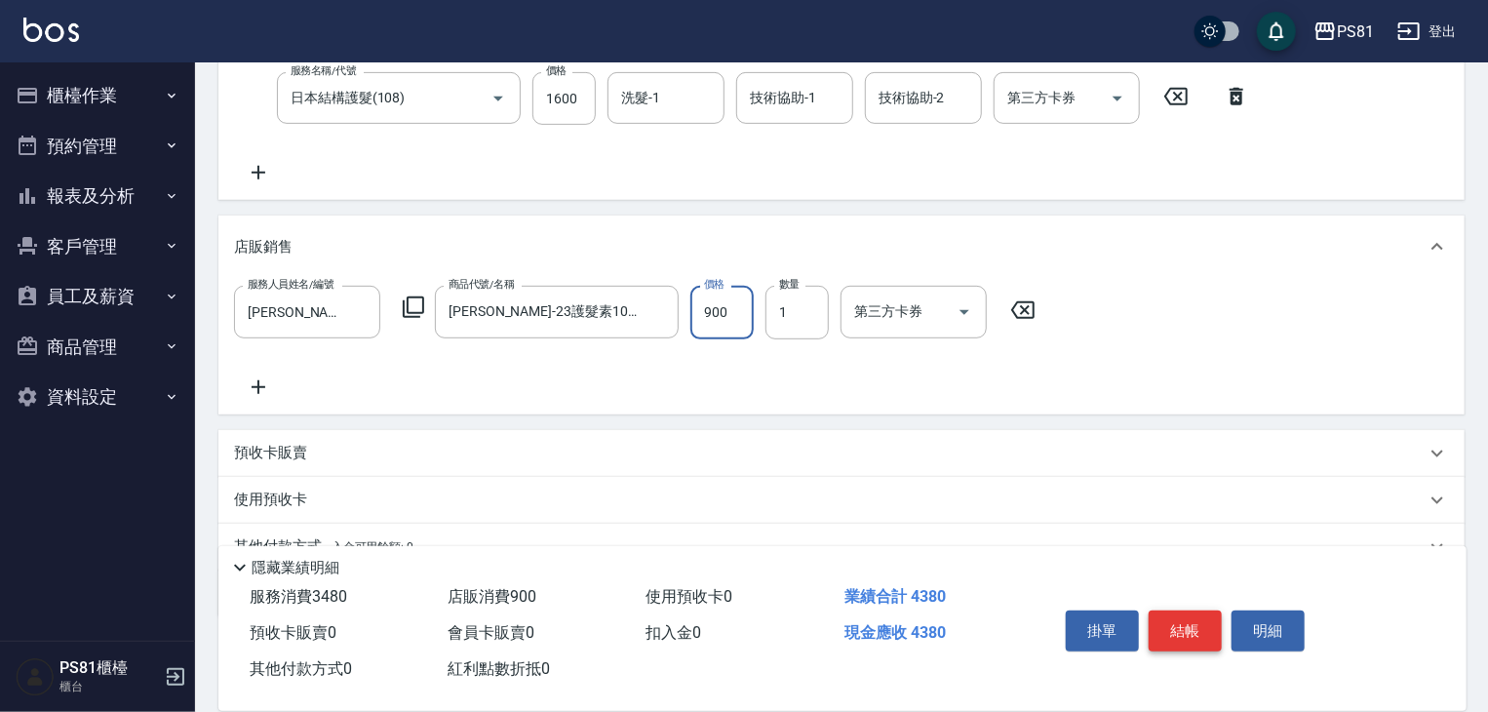
type input "900"
click at [1164, 613] on button "結帳" at bounding box center [1185, 630] width 73 height 41
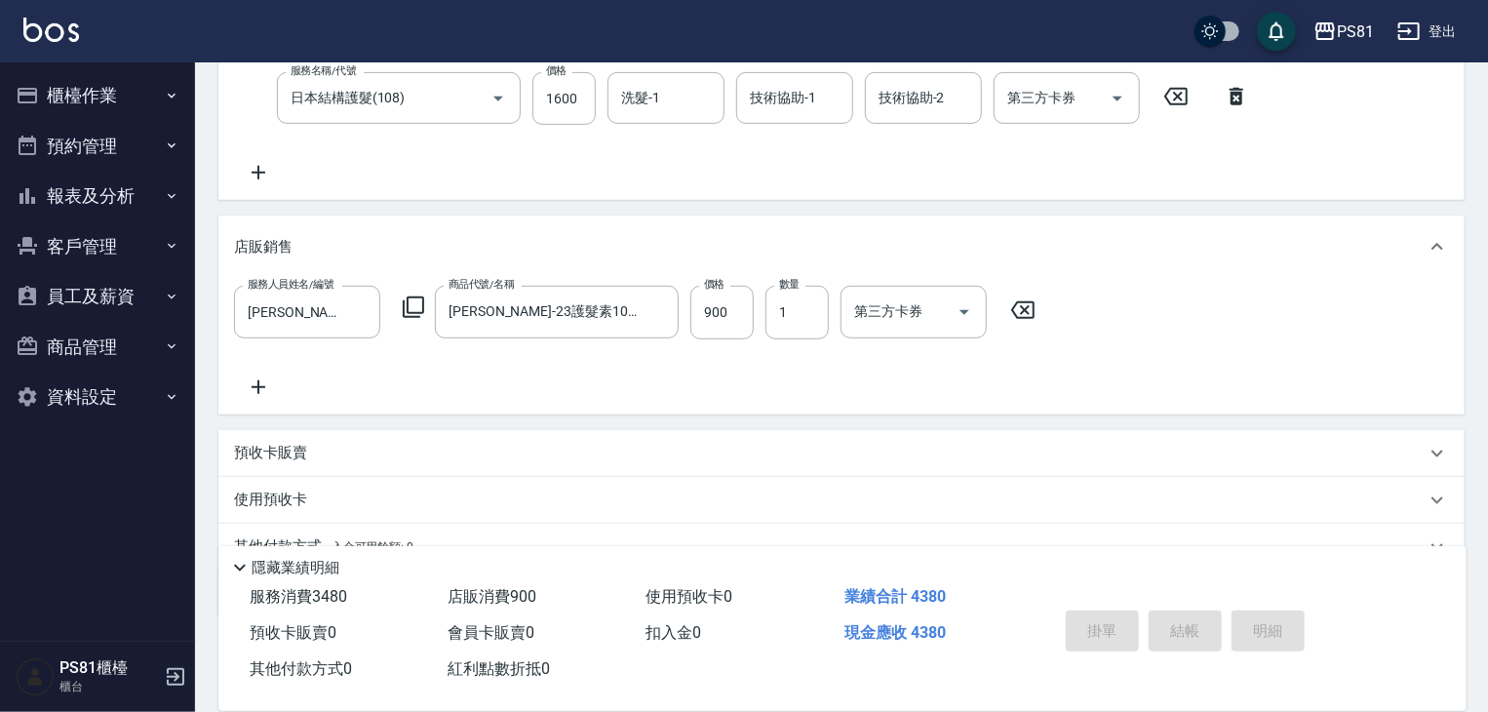
type input "[DATE] 16:08"
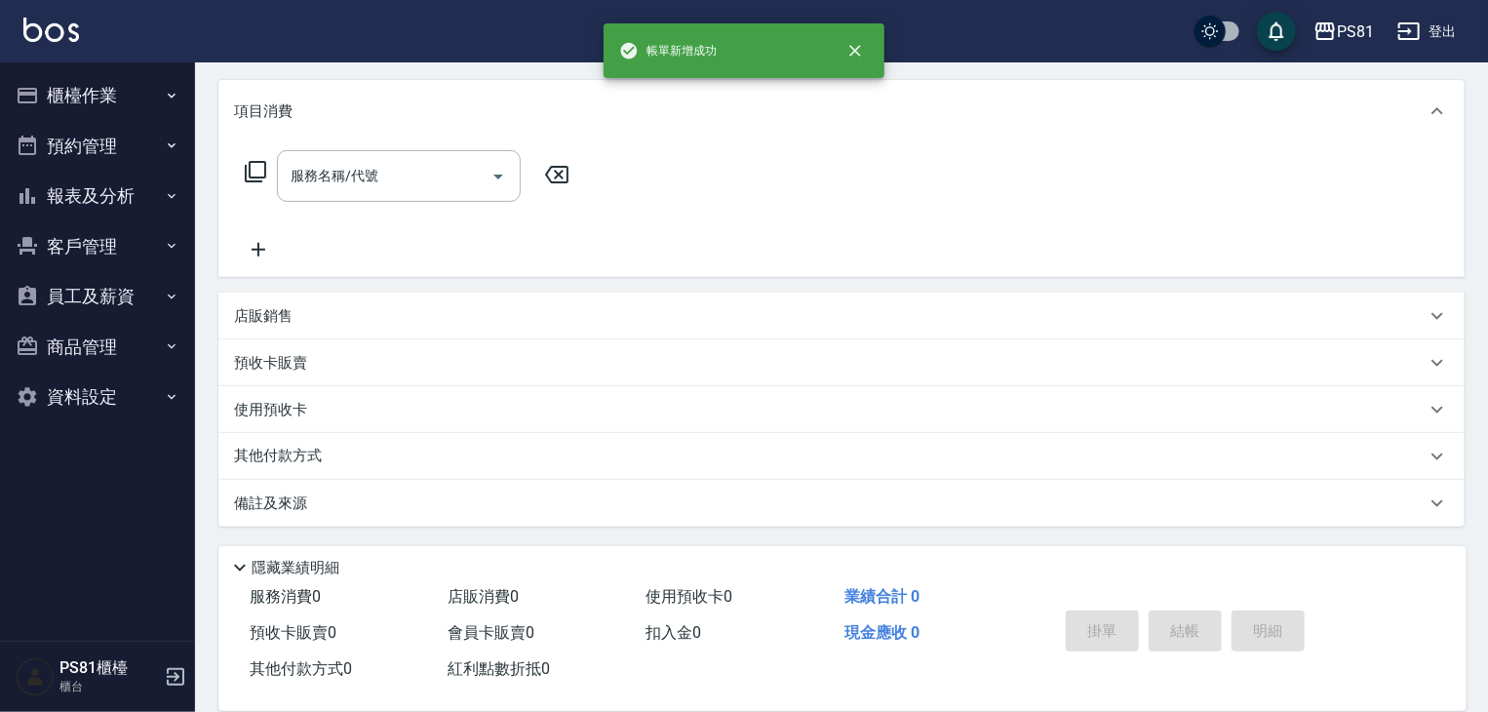
scroll to position [0, 0]
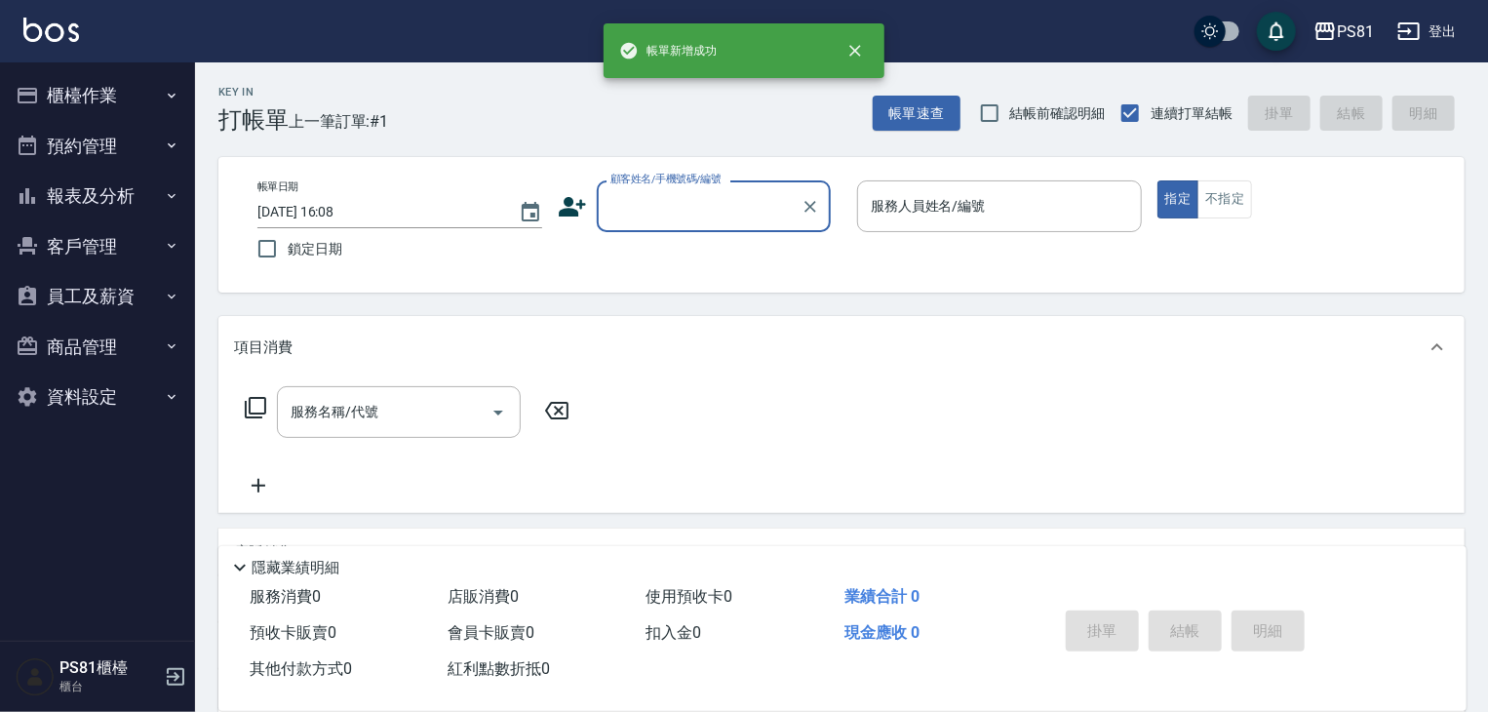
click at [103, 110] on button "櫃檯作業" at bounding box center [97, 95] width 179 height 51
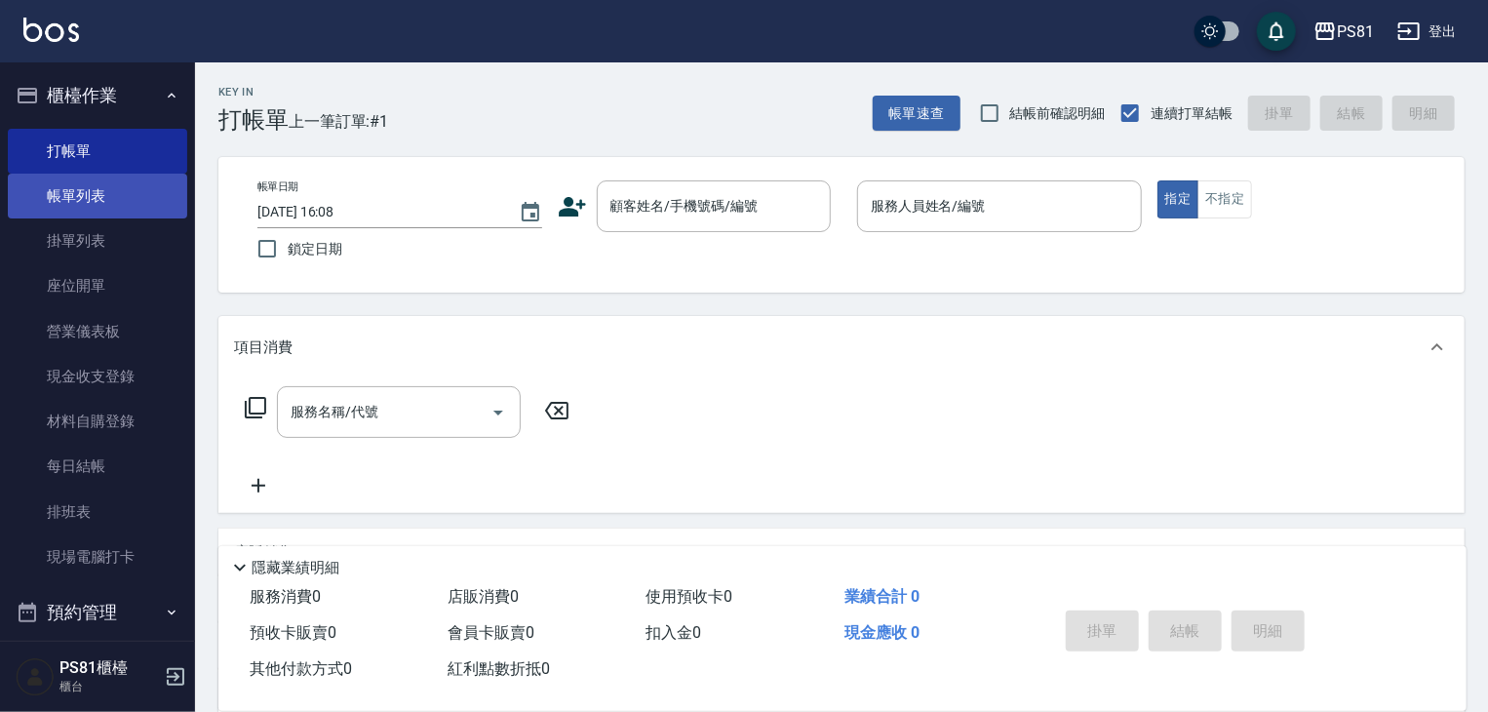
click at [117, 203] on link "帳單列表" at bounding box center [97, 196] width 179 height 45
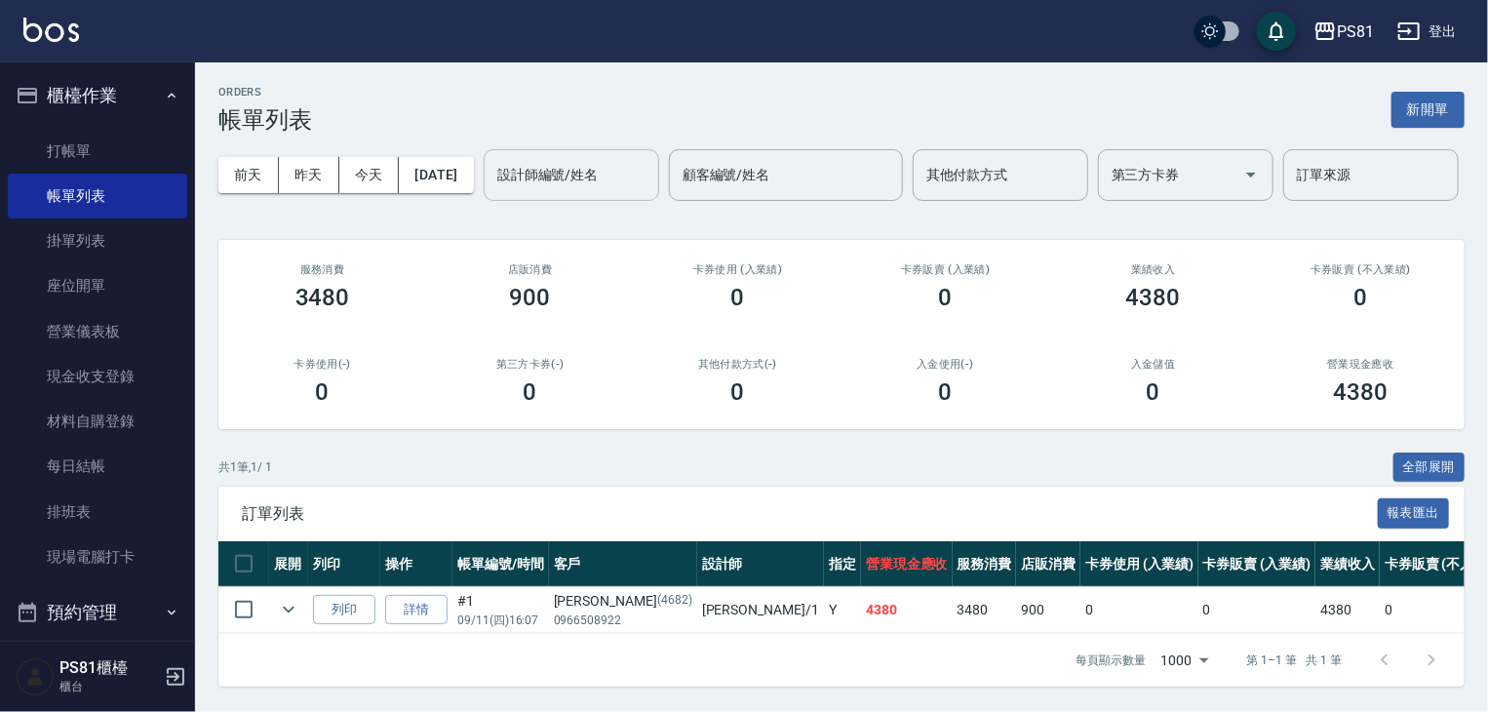
click at [492, 192] on input "設計師編號/姓名" at bounding box center [571, 175] width 158 height 34
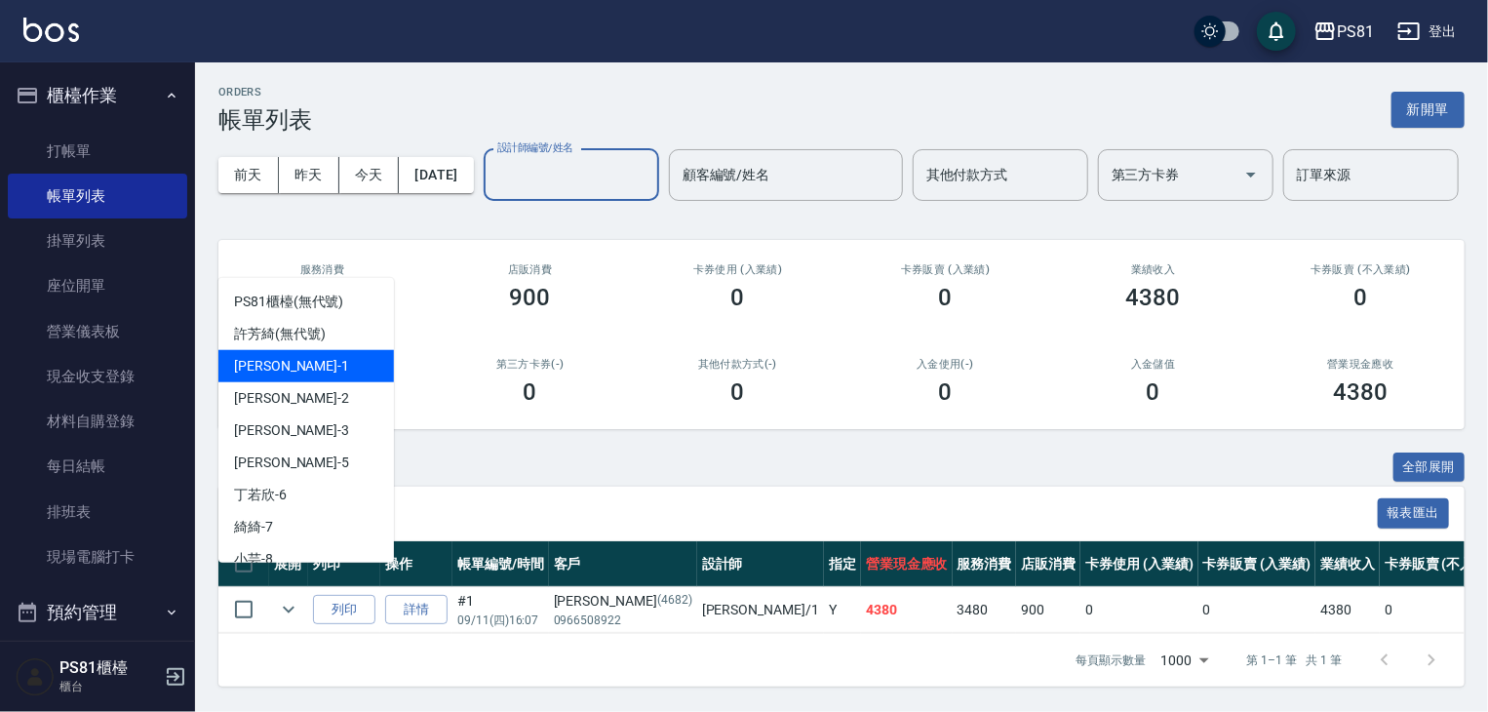
click at [292, 364] on div "[PERSON_NAME] -1" at bounding box center [306, 366] width 176 height 32
type input "[PERSON_NAME]-1"
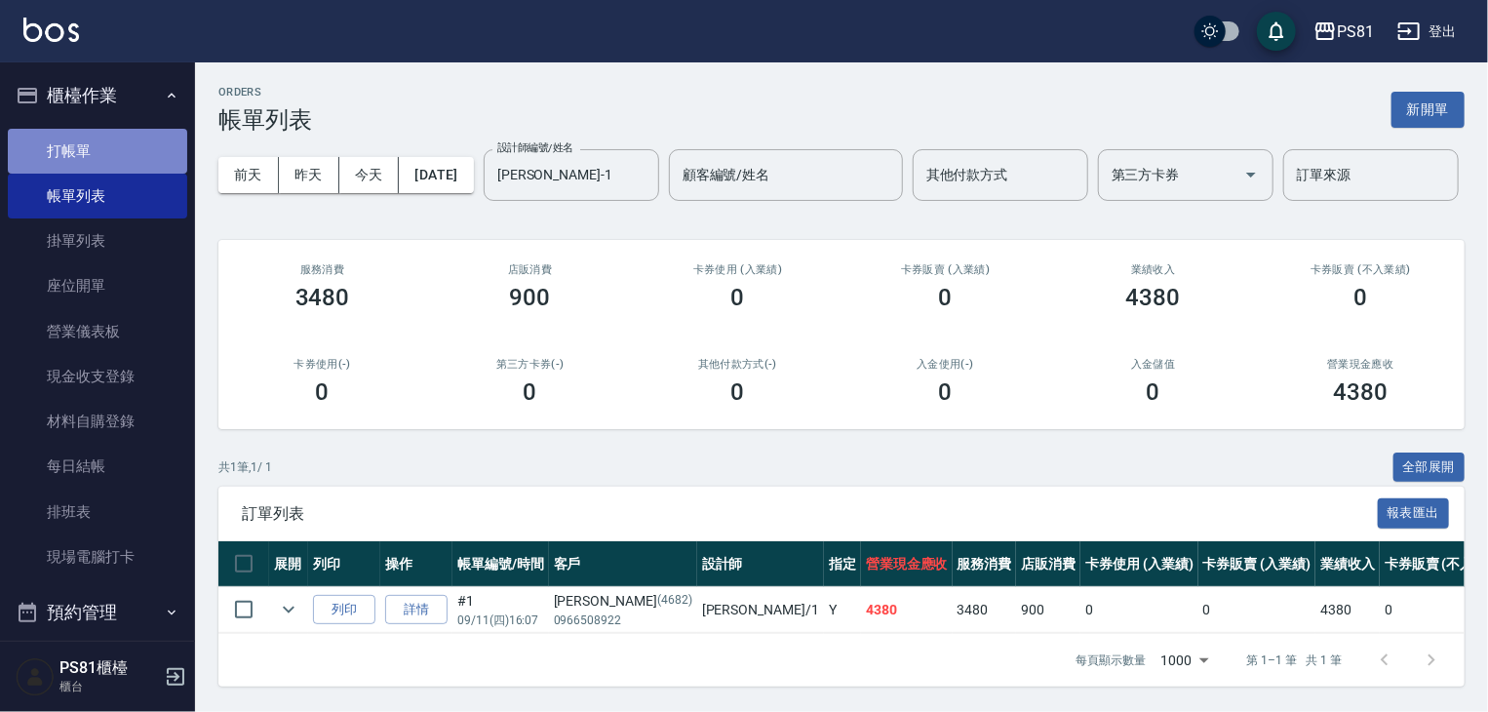
click at [116, 154] on link "打帳單" at bounding box center [97, 151] width 179 height 45
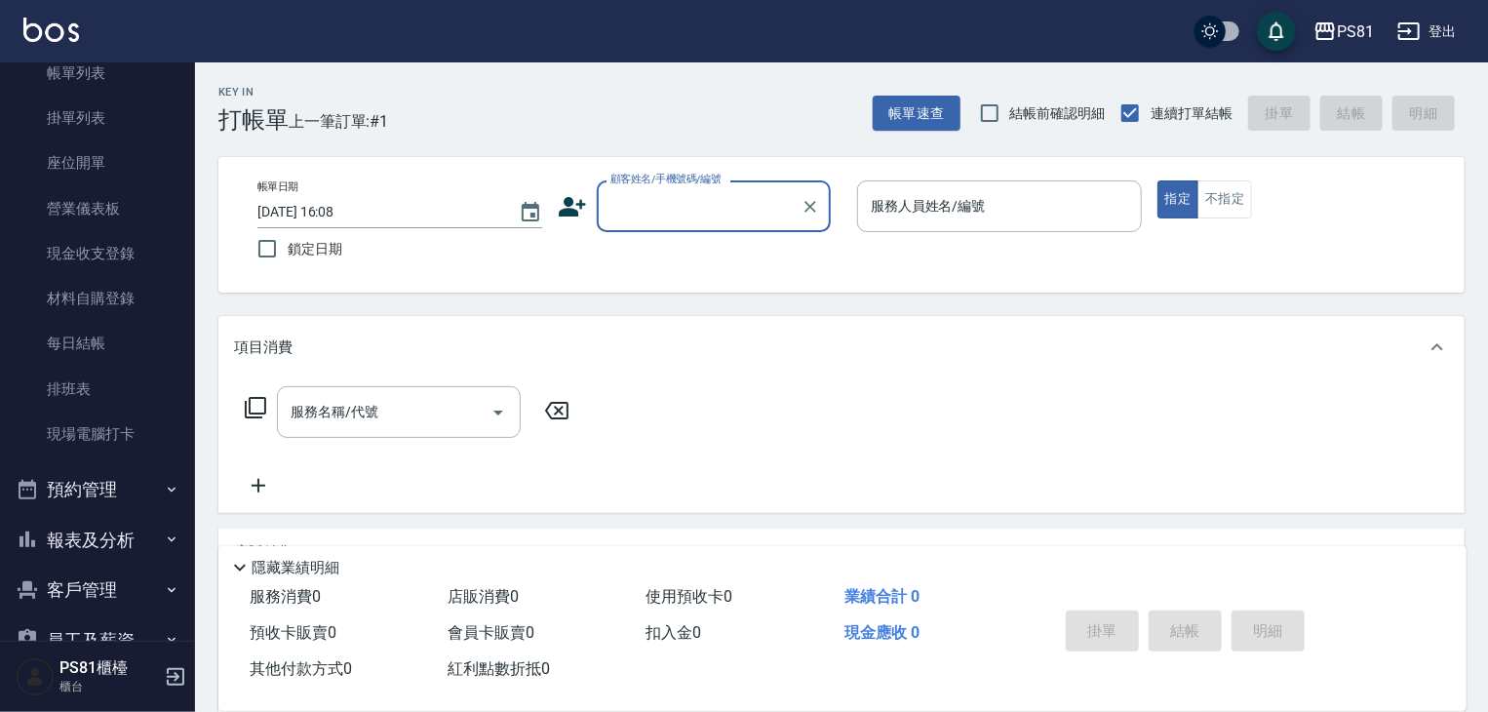
scroll to position [271, 0]
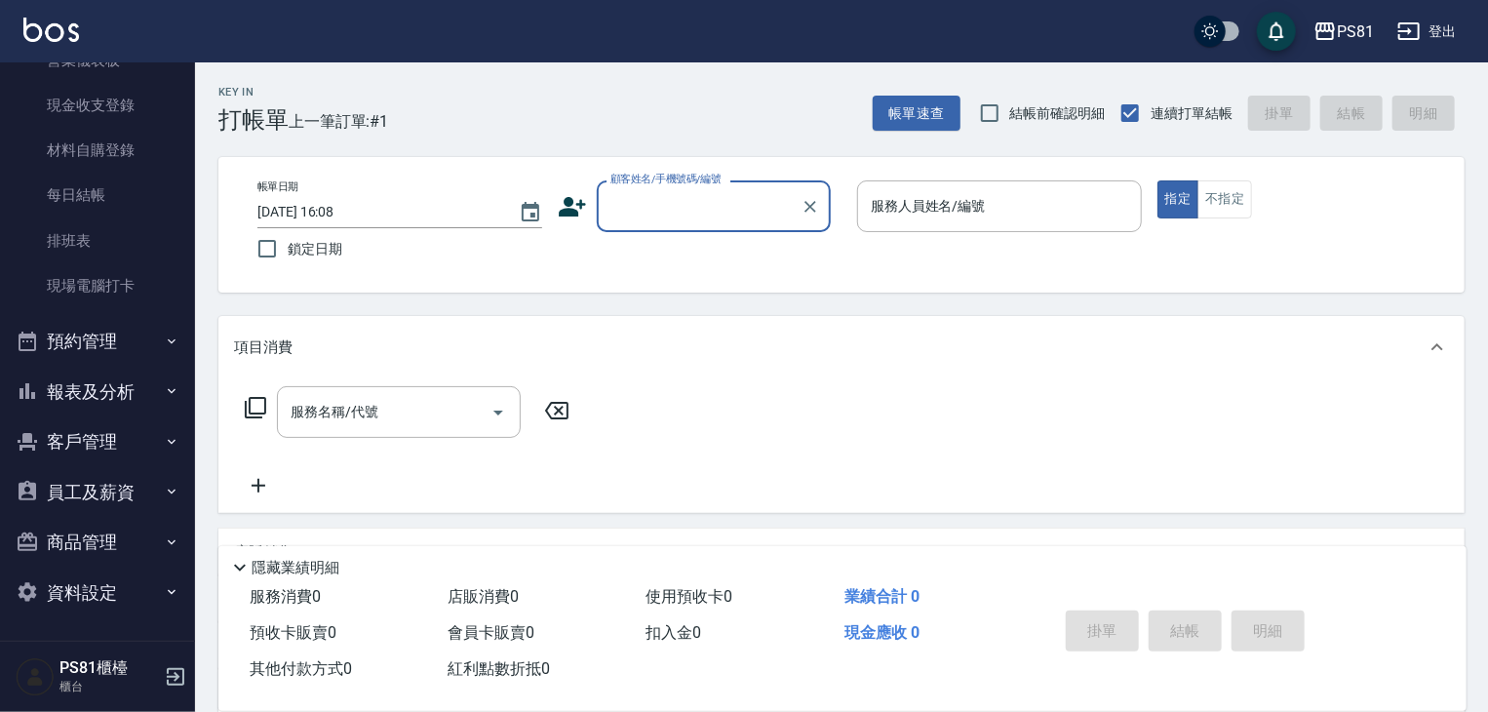
click at [132, 394] on button "報表及分析" at bounding box center [97, 392] width 179 height 51
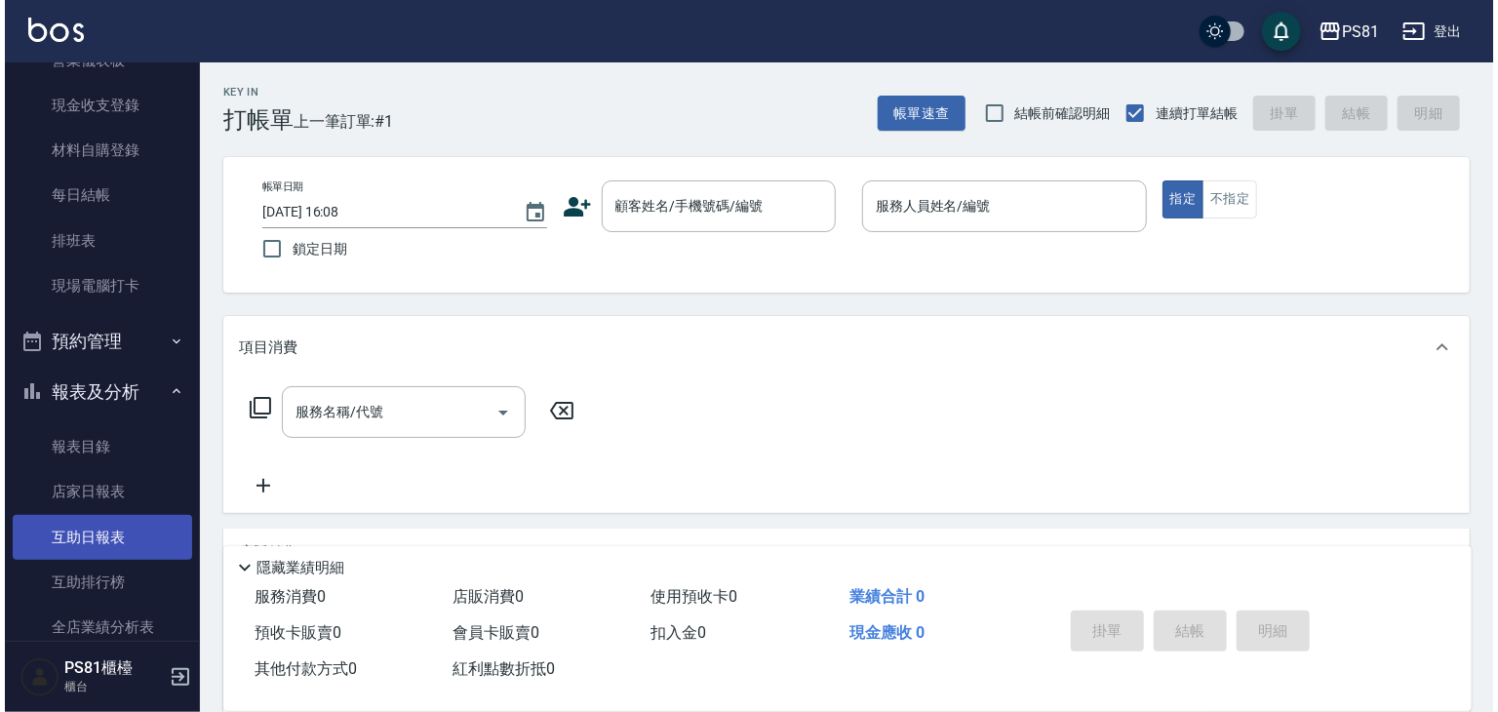
scroll to position [661, 0]
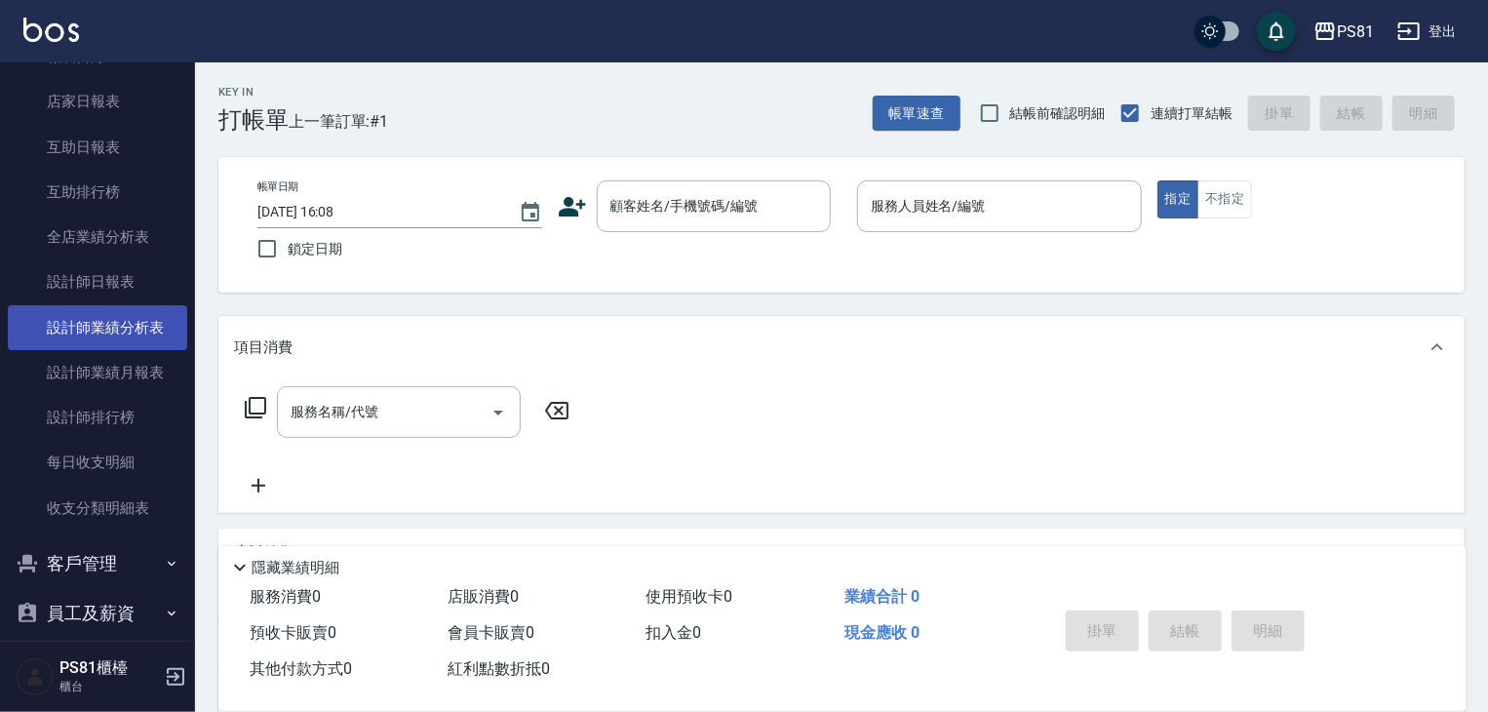
click at [108, 336] on link "設計師業績分析表" at bounding box center [97, 327] width 179 height 45
